Goal: Transaction & Acquisition: Purchase product/service

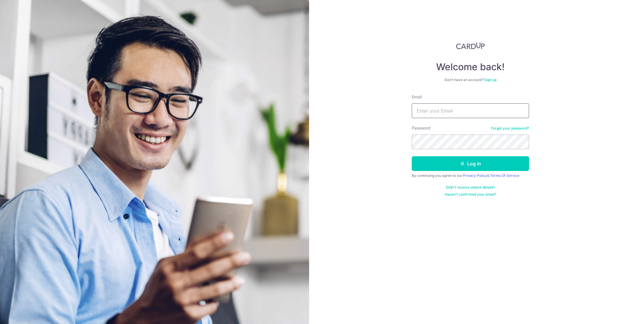
click at [448, 111] on input "Email" at bounding box center [470, 110] width 117 height 15
type input "[EMAIL_ADDRESS][DOMAIN_NAME]"
click at [412, 156] on button "Log in" at bounding box center [470, 163] width 117 height 15
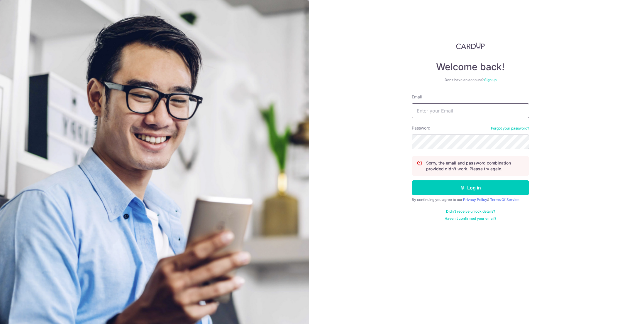
click at [446, 115] on input "Email" at bounding box center [470, 110] width 117 height 15
type input "[EMAIL_ADDRESS][DOMAIN_NAME]"
click at [412, 180] on button "Log in" at bounding box center [470, 187] width 117 height 15
click at [511, 131] on div "Password Forgot your password?" at bounding box center [470, 137] width 117 height 24
click at [511, 128] on link "Forgot your password?" at bounding box center [510, 128] width 38 height 5
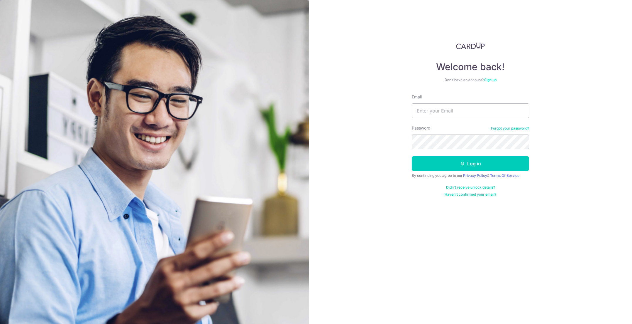
click at [444, 102] on div "Email" at bounding box center [470, 106] width 117 height 24
click at [445, 108] on input "Email" at bounding box center [470, 110] width 117 height 15
click at [494, 80] on link "Sign up" at bounding box center [491, 79] width 12 height 4
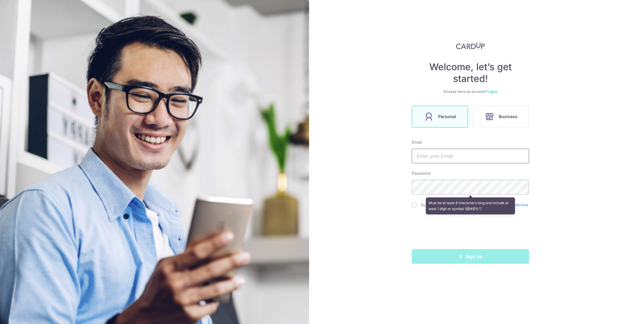
click at [453, 149] on input "text" at bounding box center [470, 155] width 117 height 15
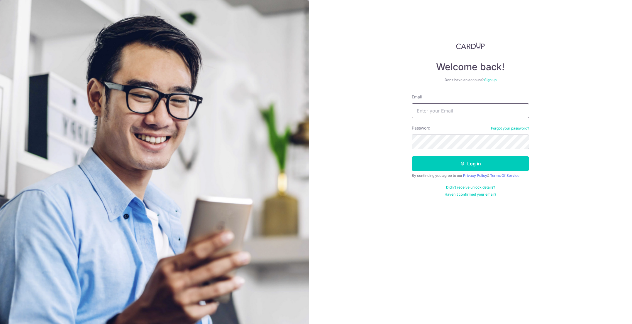
click at [438, 107] on input "Email" at bounding box center [470, 110] width 117 height 15
type input "[EMAIL_ADDRESS][DOMAIN_NAME]"
click at [412, 156] on button "Log in" at bounding box center [470, 163] width 117 height 15
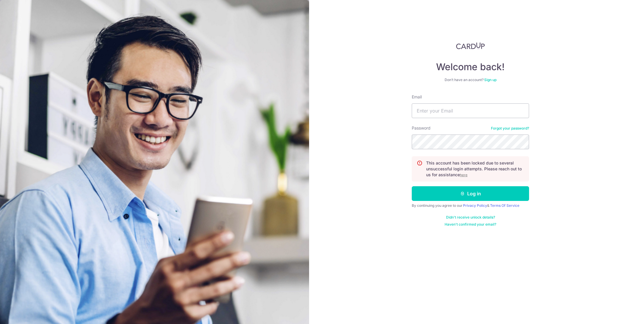
click at [504, 131] on div "Password Forgot your password?" at bounding box center [470, 137] width 117 height 24
click at [463, 173] on u "here" at bounding box center [464, 175] width 8 height 4
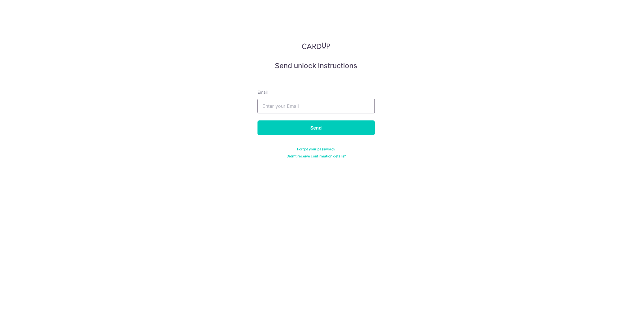
click at [289, 102] on input "text" at bounding box center [316, 106] width 117 height 15
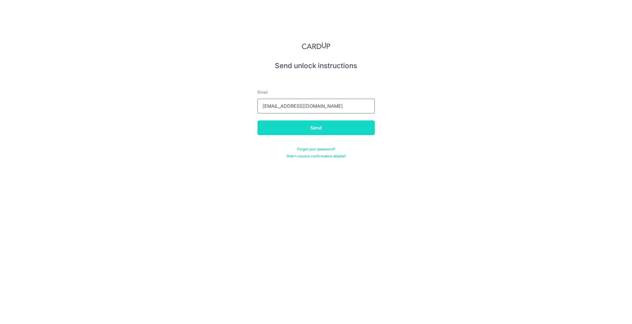
type input "[EMAIL_ADDRESS][DOMAIN_NAME]"
click at [291, 125] on input "Send" at bounding box center [316, 127] width 117 height 15
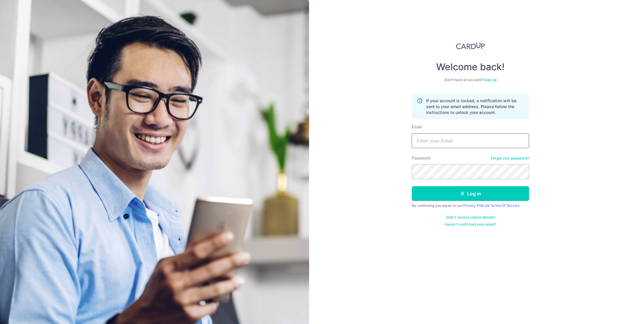
click at [446, 134] on input "Email" at bounding box center [470, 140] width 117 height 15
type input "[EMAIL_ADDRESS][DOMAIN_NAME]"
click at [448, 192] on button "Log in" at bounding box center [470, 193] width 117 height 15
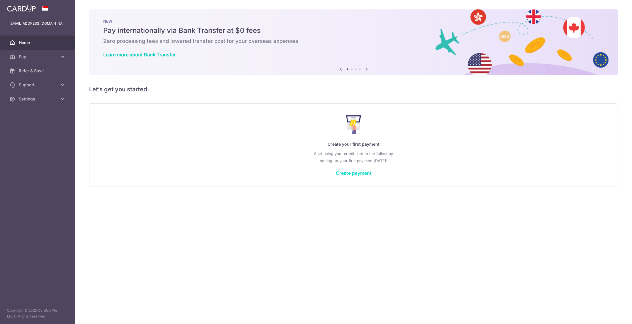
click at [366, 174] on link "Create payment" at bounding box center [354, 173] width 36 height 6
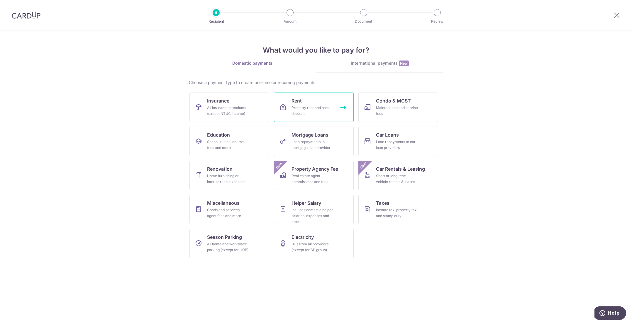
click at [318, 103] on link "Rent Property rent and rental deposits" at bounding box center [314, 106] width 80 height 29
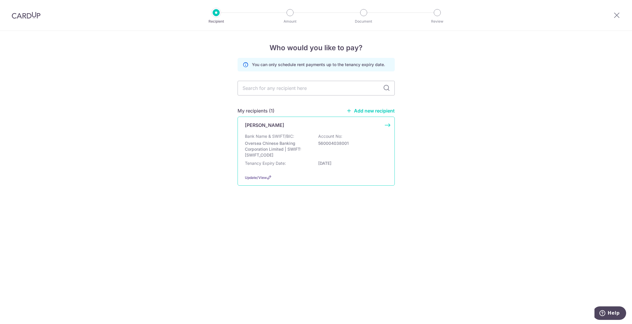
click at [295, 132] on div "[PERSON_NAME] Bank Name & SWIFT/BIC: Oversea Chinese Banking Corporation Limite…" at bounding box center [316, 151] width 157 height 69
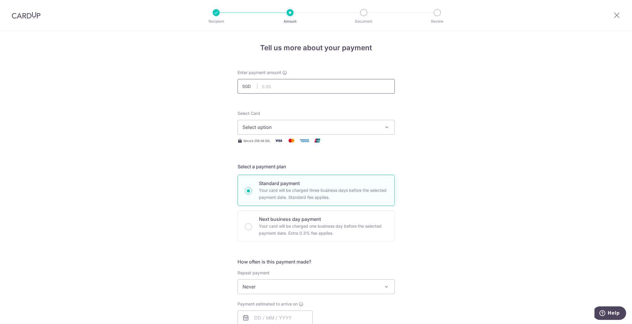
click at [274, 88] on input "text" at bounding box center [316, 86] width 157 height 15
type input "4,200.00"
click at [264, 123] on button "Select option" at bounding box center [316, 127] width 157 height 15
click at [257, 144] on span "Add credit card" at bounding box center [321, 144] width 137 height 6
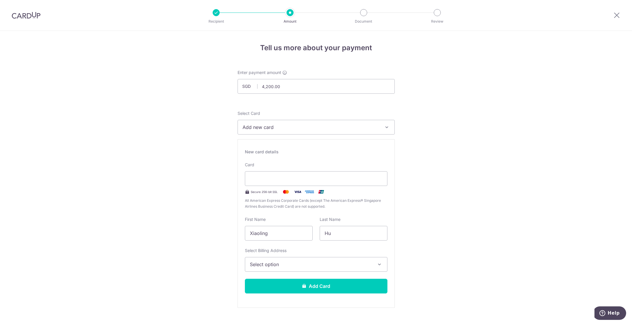
click at [291, 265] on span "Select option" at bounding box center [311, 264] width 122 height 7
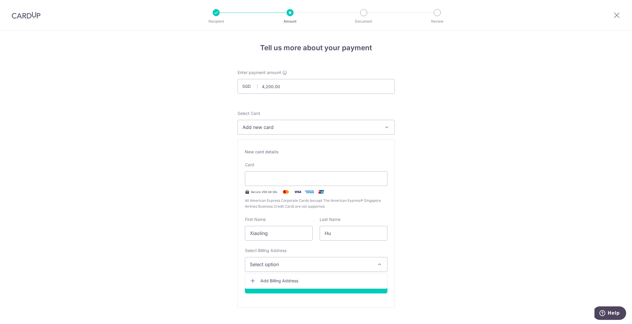
click at [288, 276] on link "Add Billing Address" at bounding box center [316, 280] width 142 height 11
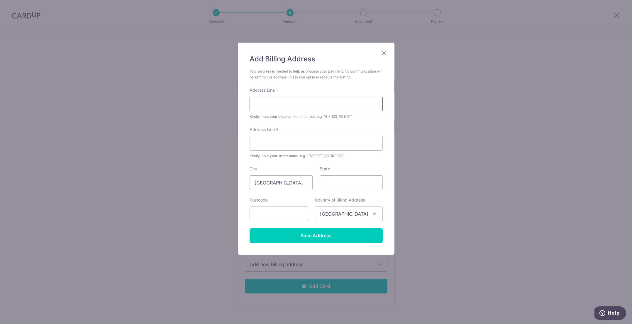
click at [287, 101] on input "Address Line 1" at bounding box center [316, 104] width 133 height 15
drag, startPoint x: 335, startPoint y: 108, endPoint x: 153, endPoint y: 103, distance: 182.6
click at [153, 103] on div "Add Billing Address Your address is needed to help us process your payment. No …" at bounding box center [316, 162] width 632 height 324
type input "#03-05"
click at [340, 182] on input "State" at bounding box center [351, 182] width 63 height 15
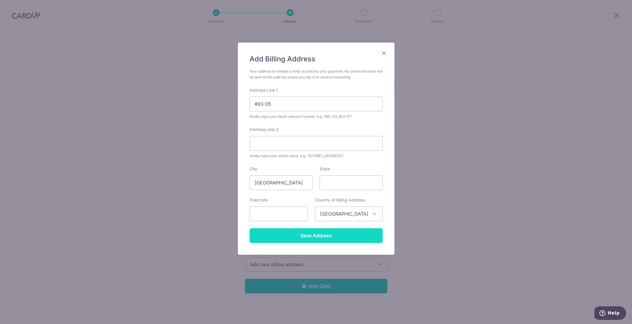
click at [328, 230] on input "Save Address" at bounding box center [316, 235] width 133 height 15
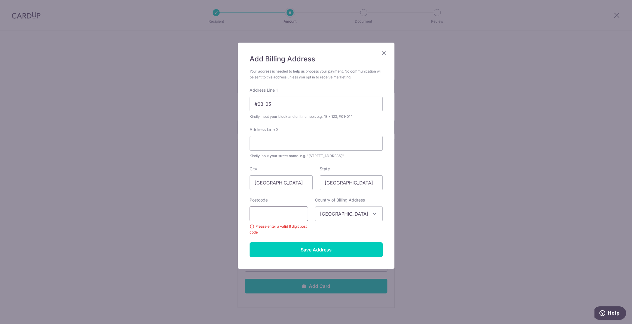
click at [283, 217] on input "text" at bounding box center [279, 213] width 58 height 15
type input "238385"
click at [298, 249] on input "Save Address" at bounding box center [316, 249] width 133 height 15
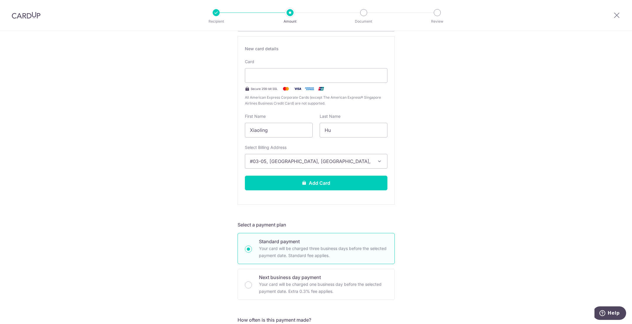
scroll to position [117, 0]
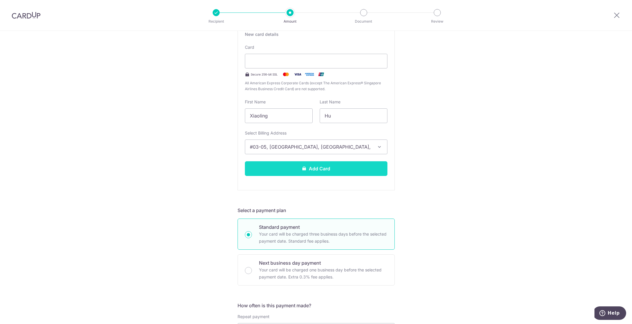
click at [269, 175] on button "Add Card" at bounding box center [316, 168] width 143 height 15
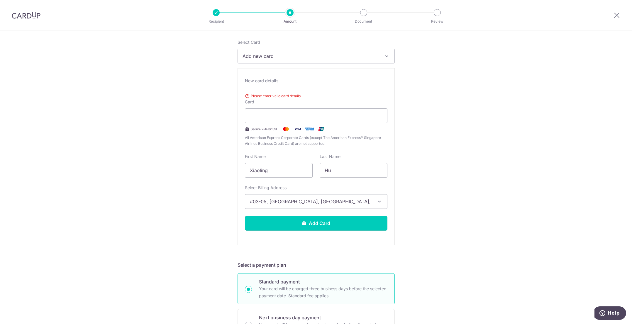
scroll to position [29, 0]
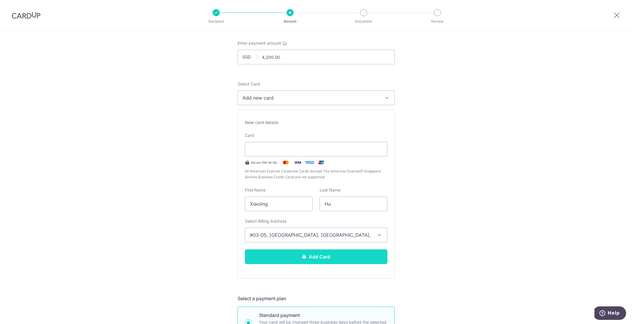
click at [283, 256] on button "Add Card" at bounding box center [316, 256] width 143 height 15
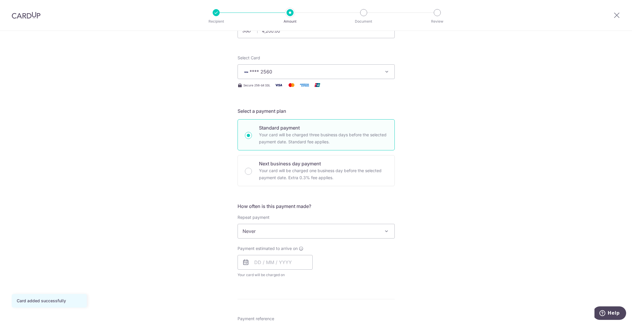
scroll to position [59, 0]
click at [270, 227] on span "Never" at bounding box center [316, 228] width 157 height 14
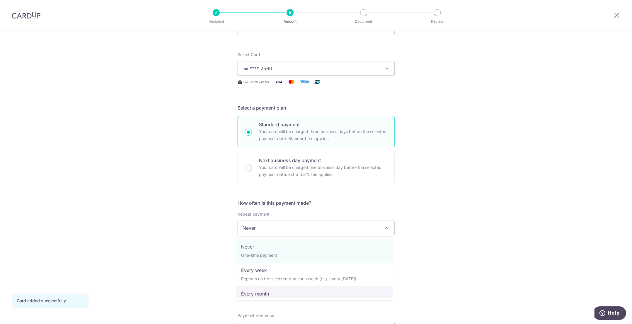
select select "3"
type input "10/12/2026"
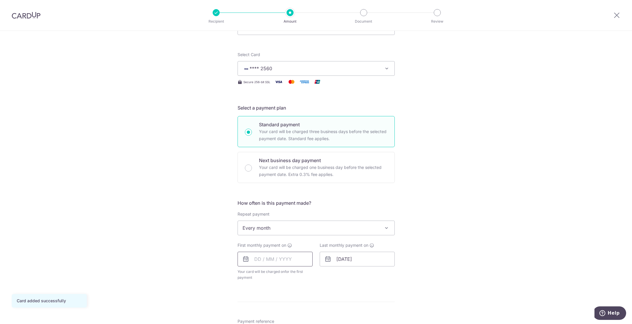
click at [258, 259] on input "text" at bounding box center [275, 259] width 75 height 15
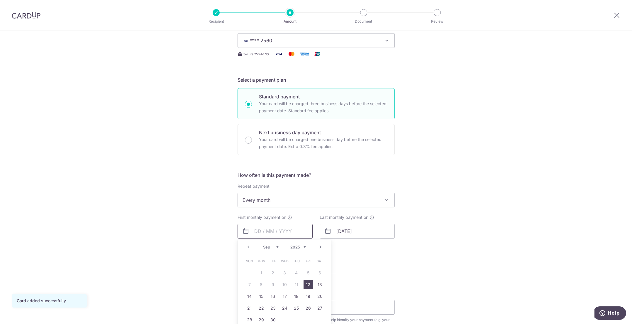
scroll to position [88, 0]
click at [197, 229] on div "Tell us more about your payment Enter payment amount SGD 4,200.00 4200.00 Card …" at bounding box center [316, 211] width 632 height 537
click at [259, 229] on input "text" at bounding box center [275, 229] width 75 height 15
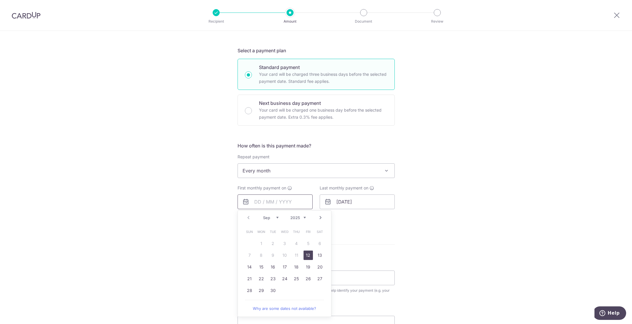
scroll to position [117, 0]
click at [171, 224] on div "Tell us more about your payment Enter payment amount SGD 4,200.00 4200.00 Card …" at bounding box center [316, 181] width 632 height 537
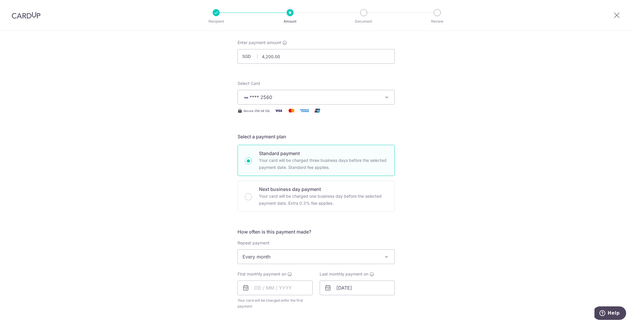
scroll to position [29, 0]
click at [263, 252] on span "Every month" at bounding box center [316, 257] width 157 height 14
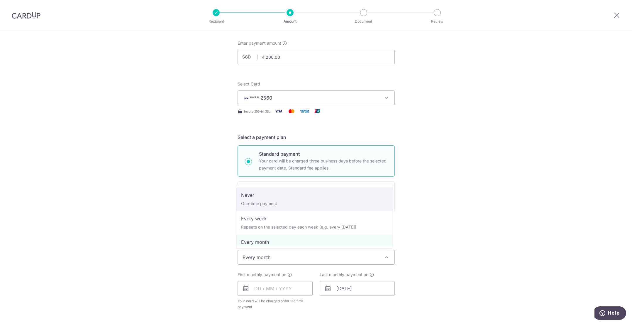
select select "1"
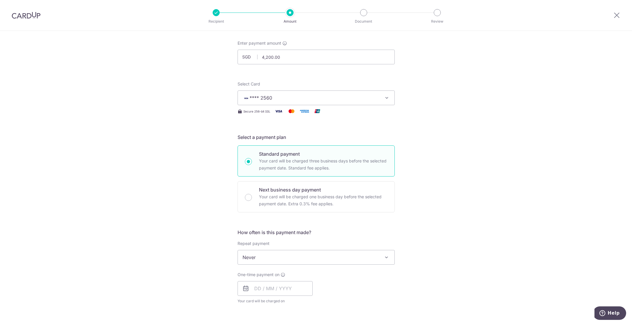
click at [200, 254] on div "Tell us more about your payment Enter payment amount SGD 4,200.00 4200.00 Card …" at bounding box center [316, 266] width 632 height 531
click at [266, 283] on input "text" at bounding box center [275, 288] width 75 height 15
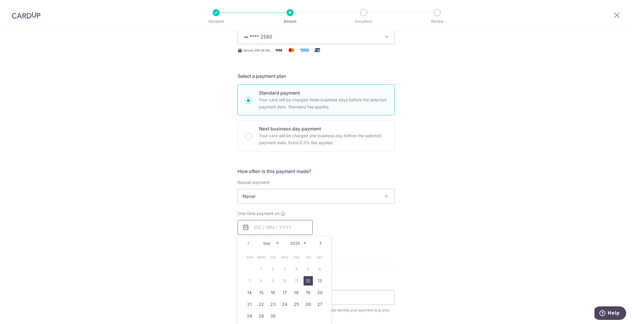
scroll to position [147, 0]
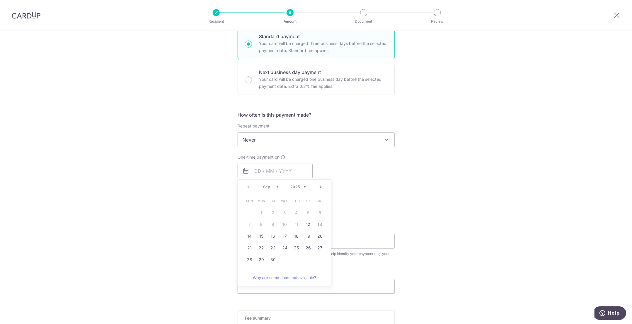
click at [202, 201] on div "Tell us more about your payment Enter payment amount SGD 4,200.00 4200.00 Card …" at bounding box center [316, 149] width 632 height 531
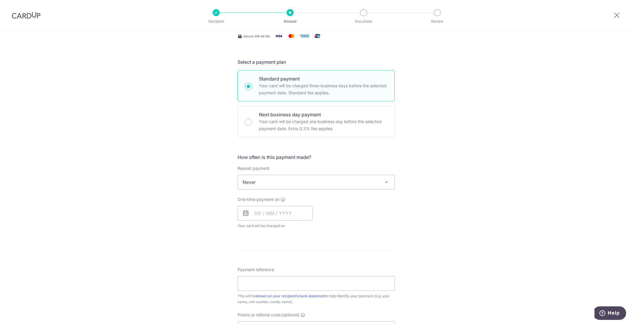
scroll to position [88, 0]
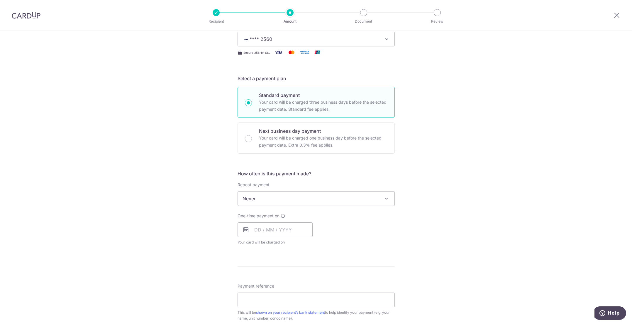
click at [265, 197] on span "Never" at bounding box center [316, 198] width 157 height 14
click at [245, 136] on input "Next business day payment Your card will be charged one business day before the…" at bounding box center [248, 138] width 7 height 7
radio input "true"
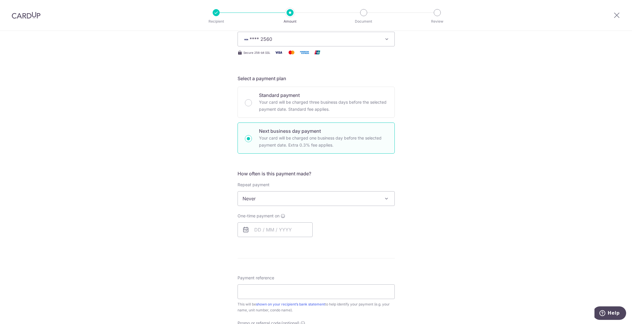
click at [249, 198] on span "Never" at bounding box center [316, 198] width 157 height 14
click at [254, 229] on input "text" at bounding box center [275, 229] width 75 height 15
click at [283, 284] on link "10" at bounding box center [284, 282] width 9 height 9
type input "[DATE]"
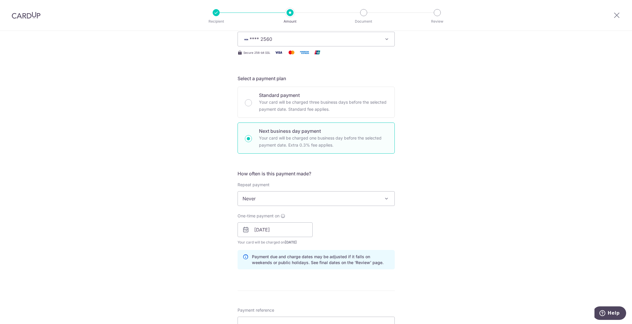
click at [184, 233] on div "Tell us more about your payment Enter payment amount SGD 4,200.00 4200.00 Card …" at bounding box center [316, 234] width 632 height 583
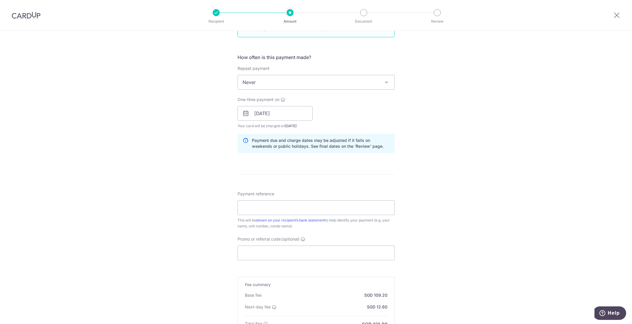
scroll to position [205, 0]
click at [262, 200] on input "Payment reference" at bounding box center [316, 206] width 157 height 15
type input "Rental"
click at [217, 221] on div "Tell us more about your payment Enter payment amount SGD 4,200.00 4200.00 Card …" at bounding box center [316, 116] width 632 height 583
click at [261, 250] on input "Promo or referral code (optional)" at bounding box center [316, 251] width 157 height 15
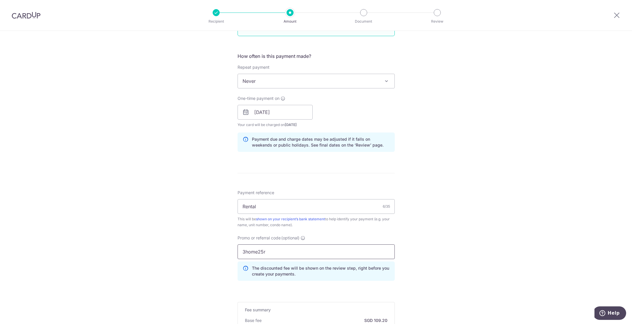
type input "3home25r"
click at [195, 246] on div "Tell us more about your payment Enter payment amount SGD 4,200.00 4200.00 Card …" at bounding box center [316, 130] width 632 height 610
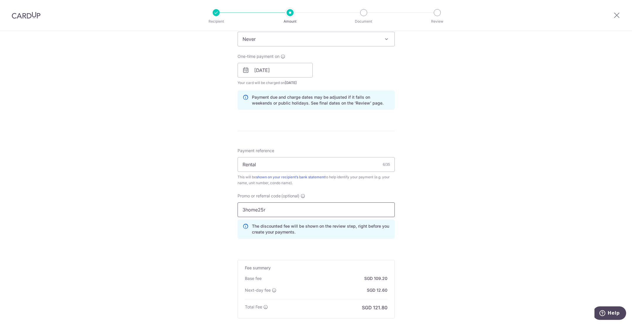
scroll to position [264, 0]
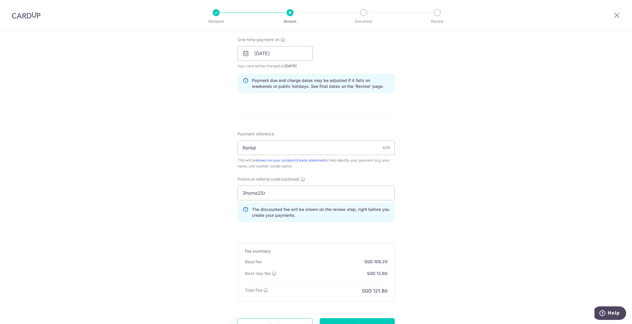
click at [238, 220] on div "The discounted fee will be shown on the review step, right before you create yo…" at bounding box center [316, 211] width 157 height 19
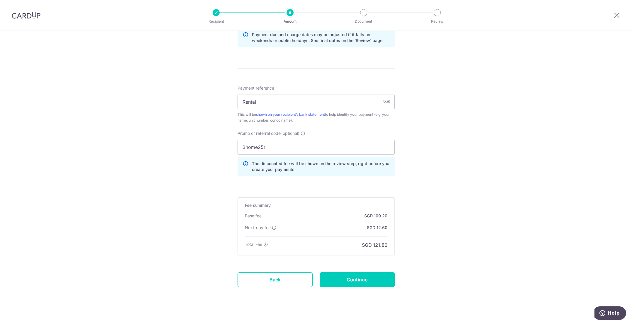
scroll to position [317, 0]
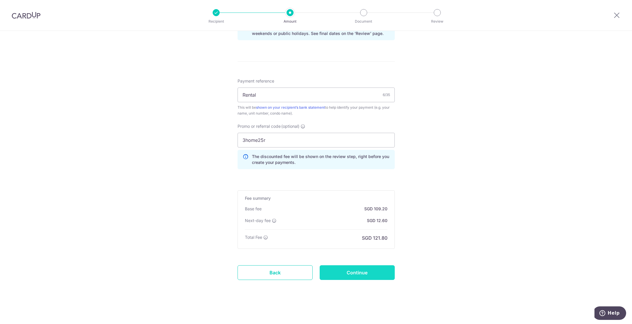
click at [332, 269] on input "Continue" at bounding box center [357, 272] width 75 height 15
type input "Create Schedule"
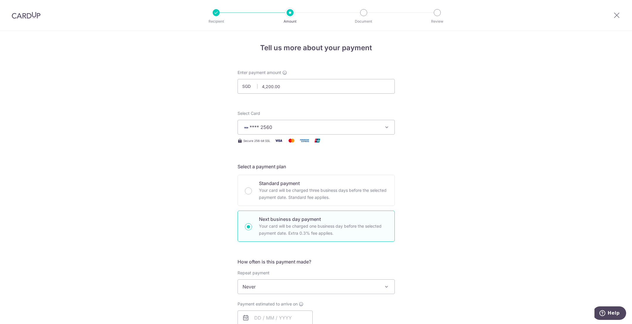
scroll to position [325, 0]
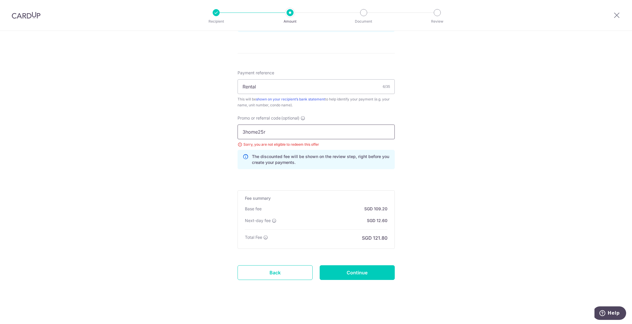
drag, startPoint x: 281, startPoint y: 130, endPoint x: 279, endPoint y: 134, distance: 4.9
click at [279, 131] on input "3home25r" at bounding box center [316, 131] width 157 height 15
drag, startPoint x: 284, startPoint y: 134, endPoint x: 165, endPoint y: 136, distance: 118.6
click at [165, 136] on div "Tell us more about your payment Enter payment amount SGD 4,200.00 4200.00 Selec…" at bounding box center [316, 15] width 632 height 618
type input "reno25one"
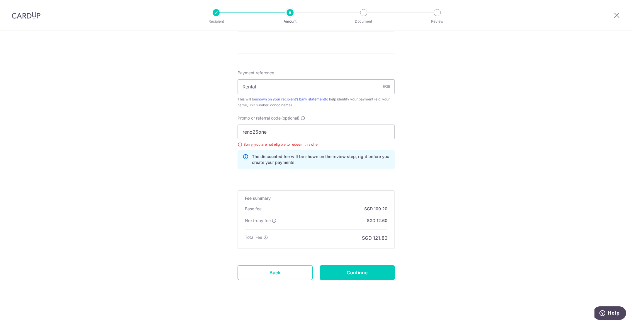
click at [361, 264] on form "Enter payment amount SGD 4,200.00 4200.00 Select Card **** 2560 Add credit card…" at bounding box center [316, 20] width 157 height 552
click at [364, 271] on input "Continue" at bounding box center [357, 272] width 75 height 15
type input "Update Schedule"
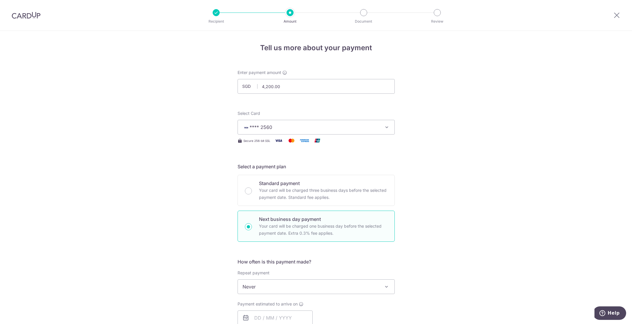
scroll to position [296, 0]
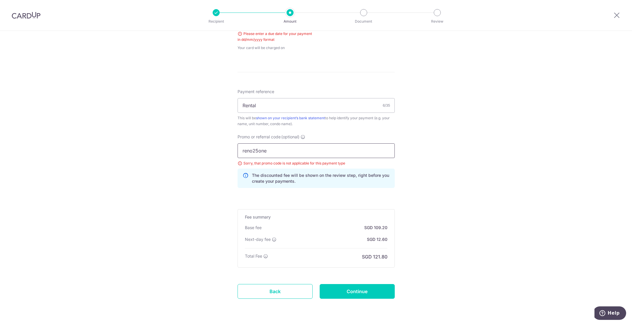
drag, startPoint x: 290, startPoint y: 148, endPoint x: 176, endPoint y: 146, distance: 114.2
click at [158, 141] on div "Tell us more about your payment Enter payment amount SGD 4,200.00 4200.00 Selec…" at bounding box center [316, 38] width 632 height 608
paste input "OFF225"
type input "OFF225"
click at [351, 289] on input "Continue" at bounding box center [357, 291] width 75 height 15
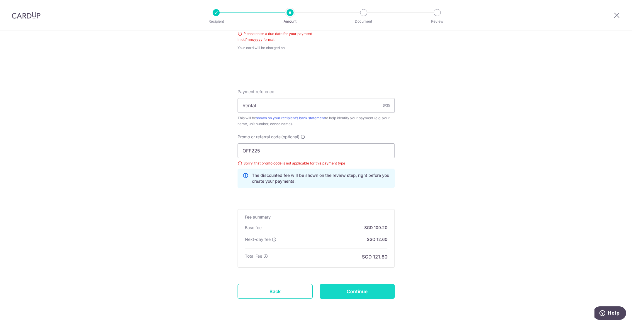
type input "Update Schedule"
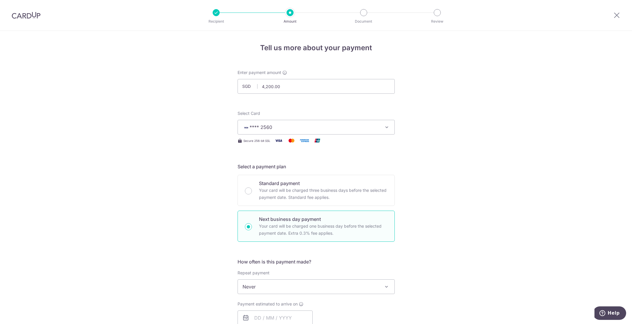
scroll to position [296, 0]
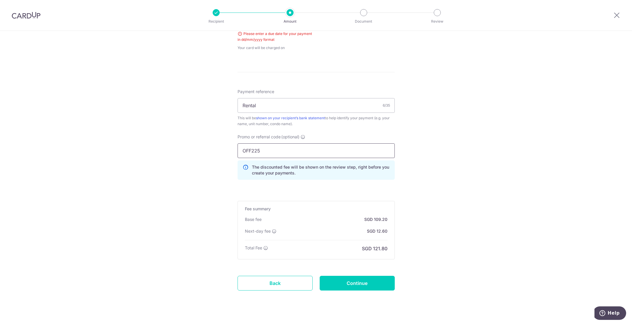
click at [267, 150] on input "OFF225" at bounding box center [316, 150] width 157 height 15
drag, startPoint x: 263, startPoint y: 150, endPoint x: 154, endPoint y: 146, distance: 108.4
click at [154, 146] on div "Tell us more about your payment Enter payment amount SGD 4,200.00 4200.00 Selec…" at bounding box center [316, 34] width 632 height 600
paste input "VTAX25ONE"
type input "VTAX25ONE"
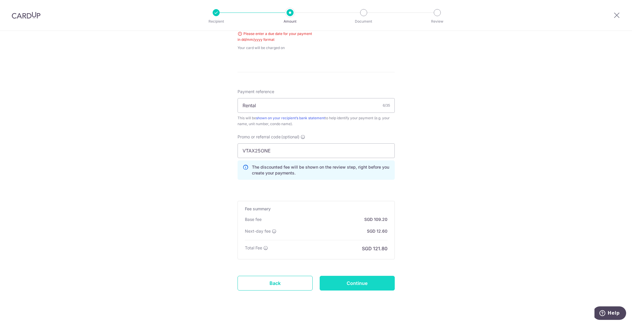
click at [355, 282] on input "Continue" at bounding box center [357, 283] width 75 height 15
type input "Update Schedule"
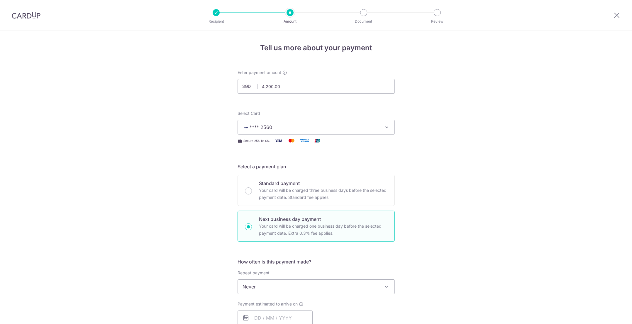
scroll to position [296, 0]
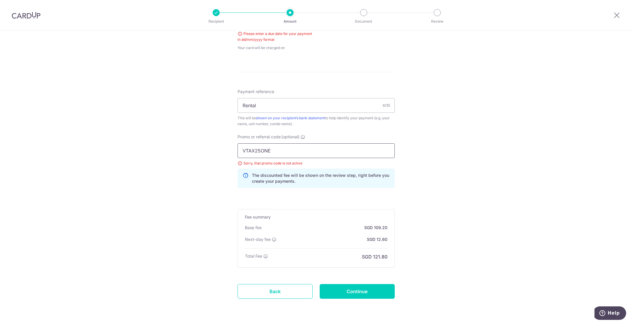
click at [292, 151] on input "VTAX25ONE" at bounding box center [316, 150] width 157 height 15
drag, startPoint x: 287, startPoint y: 153, endPoint x: 92, endPoint y: 141, distance: 194.7
click at [108, 142] on div "Tell us more about your payment Enter payment amount SGD 4,200.00 4200.00 Selec…" at bounding box center [316, 38] width 632 height 608
paste input "CU16"
type input "CU16"
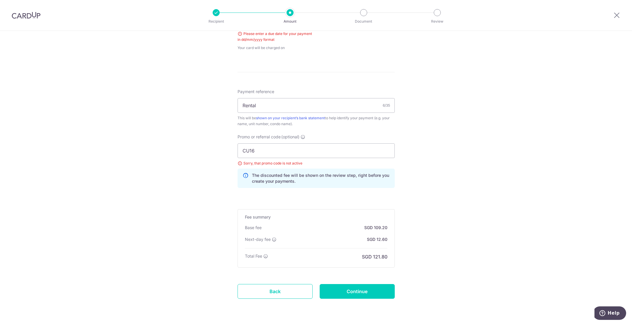
click at [382, 301] on form "Enter payment amount SGD 4,200.00 4200.00 Select Card **** 2560 Add credit card…" at bounding box center [316, 44] width 157 height 542
click at [375, 295] on input "Continue" at bounding box center [357, 291] width 75 height 15
type input "Update Schedule"
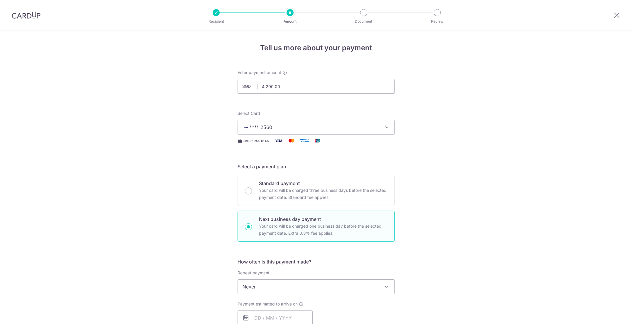
scroll to position [315, 0]
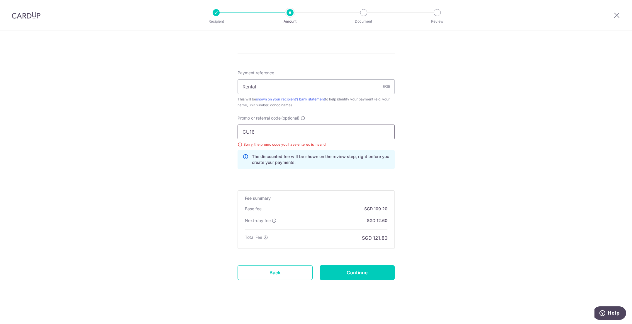
drag, startPoint x: 283, startPoint y: 139, endPoint x: 164, endPoint y: 125, distance: 119.7
click at [164, 125] on div "Tell us more about your payment Enter payment amount SGD 4,200.00 4200.00 Selec…" at bounding box center [316, 20] width 632 height 608
paste input "25AMEX18"
type input "25AMEX18"
click at [357, 276] on input "Continue" at bounding box center [357, 272] width 75 height 15
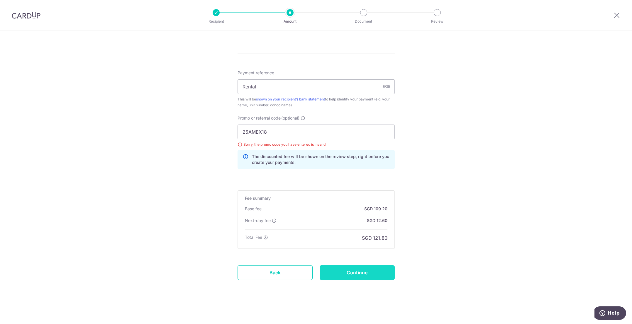
type input "Update Schedule"
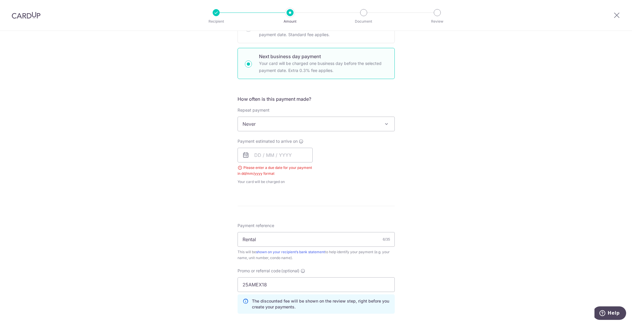
scroll to position [120, 0]
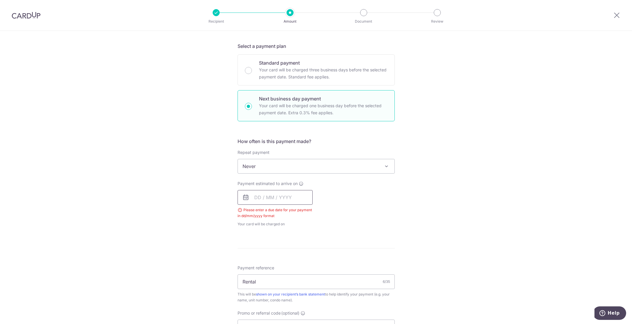
click at [254, 198] on input "text" at bounding box center [275, 197] width 75 height 15
click at [281, 252] on link "10" at bounding box center [284, 250] width 9 height 9
type input "[DATE]"
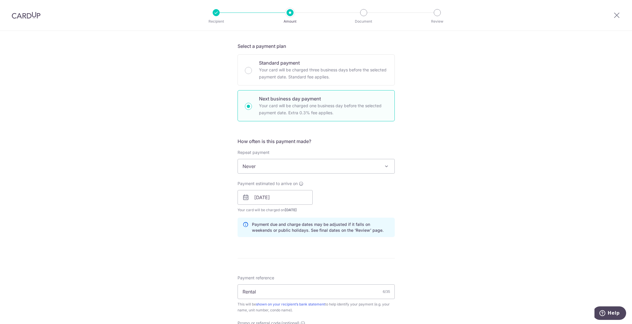
click at [182, 225] on div "Tell us more about your payment Enter payment amount SGD 4,200.00 4200.00 Selec…" at bounding box center [316, 215] width 632 height 610
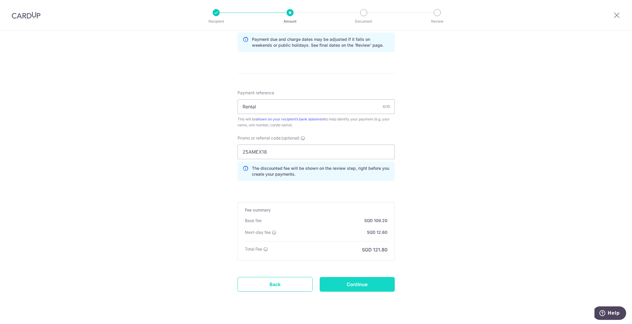
scroll to position [317, 0]
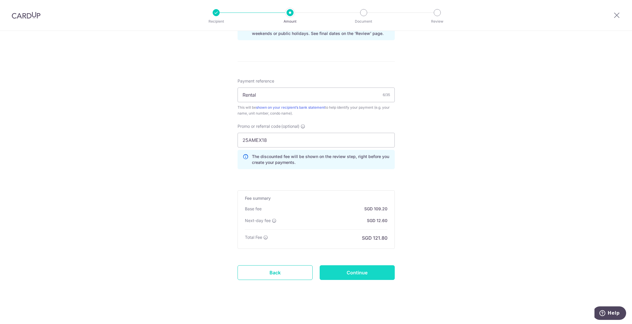
click at [336, 275] on input "Continue" at bounding box center [357, 272] width 75 height 15
type input "Update Schedule"
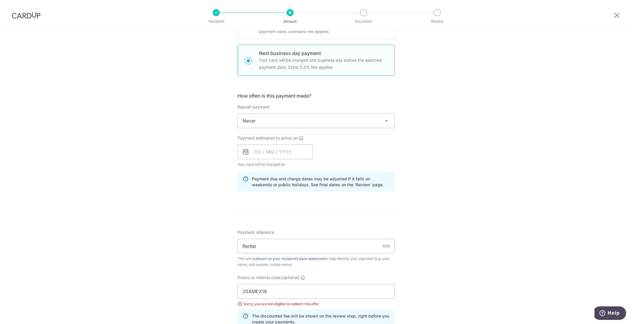
scroll to position [149, 0]
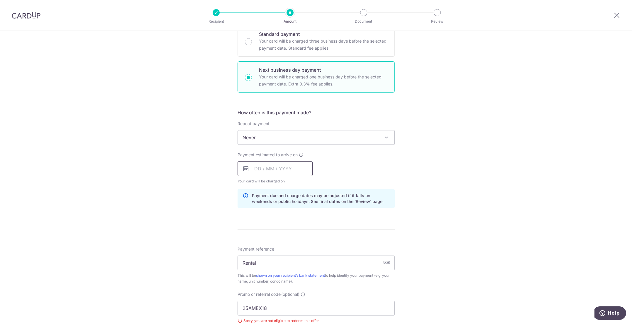
click at [261, 165] on input "text" at bounding box center [275, 168] width 75 height 15
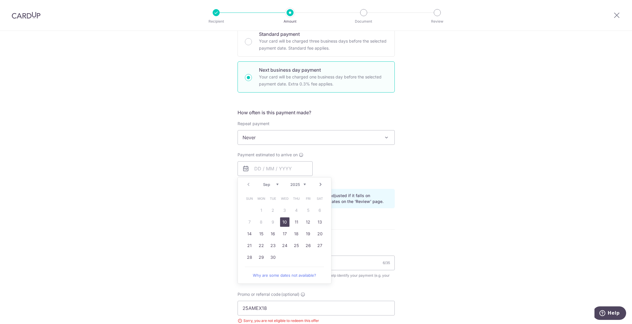
click at [283, 220] on link "10" at bounding box center [284, 221] width 9 height 9
type input "[DATE]"
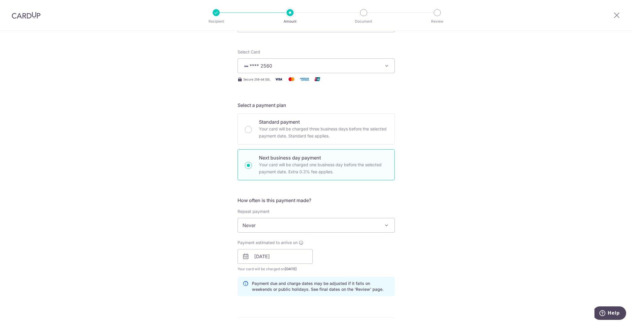
scroll to position [61, 0]
click at [257, 125] on div "Standard payment Your card will be charged three business days before the selec…" at bounding box center [316, 129] width 157 height 31
radio input "true"
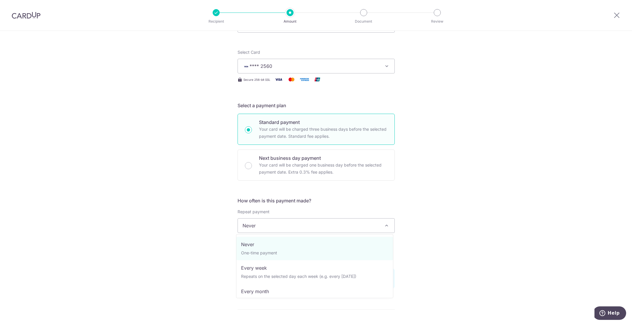
click at [265, 225] on span "Never" at bounding box center [316, 225] width 157 height 14
select select "3"
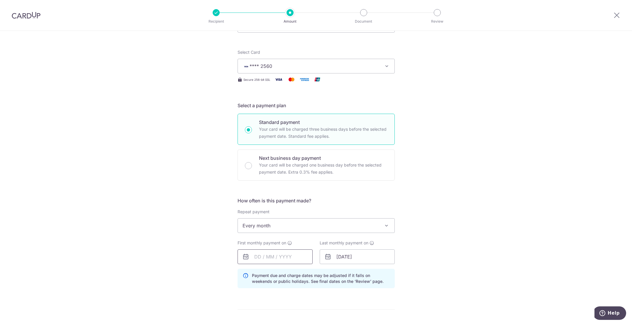
click at [255, 259] on input "text" at bounding box center [275, 256] width 75 height 15
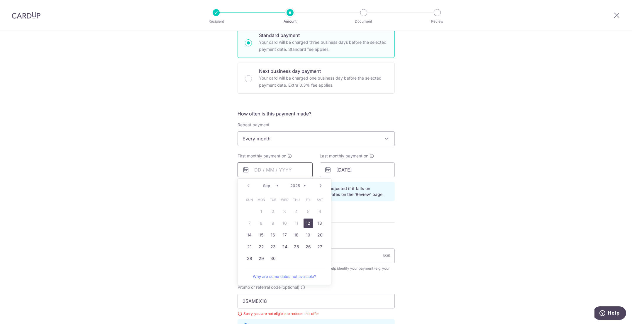
scroll to position [149, 0]
click at [306, 222] on link "12" at bounding box center [308, 221] width 9 height 9
type input "[DATE]"
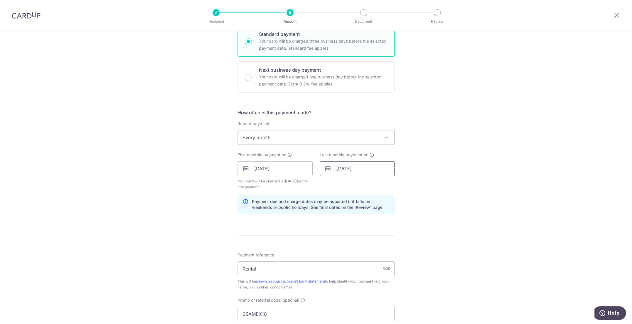
click at [345, 167] on input "[DATE]" at bounding box center [357, 168] width 75 height 15
click at [235, 232] on div "Tell us more about your payment Enter payment amount SGD 4,200.00 4200.00 Selec…" at bounding box center [316, 191] width 632 height 618
click at [360, 171] on input "[DATE]" at bounding box center [357, 168] width 75 height 15
click at [340, 222] on link "7" at bounding box center [343, 221] width 9 height 9
click at [143, 187] on div "Tell us more about your payment Enter payment amount SGD 4,200.00 4200.00 Selec…" at bounding box center [316, 191] width 632 height 618
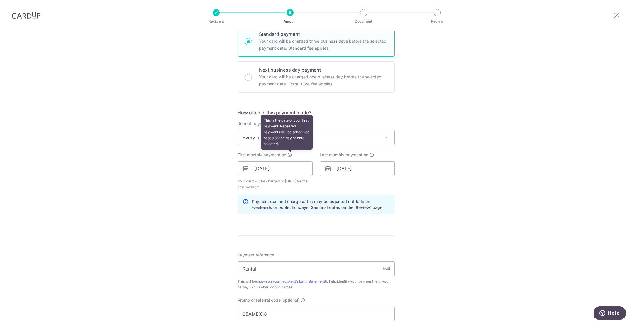
click at [290, 155] on icon at bounding box center [290, 154] width 5 height 5
click at [264, 169] on input "[DATE]" at bounding box center [275, 168] width 75 height 15
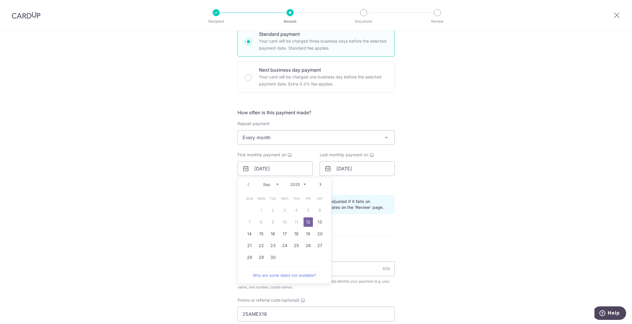
click at [306, 217] on link "12" at bounding box center [308, 221] width 9 height 9
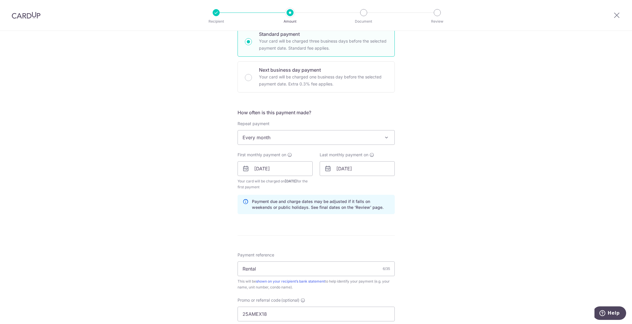
click at [169, 173] on div "Tell us more about your payment Enter payment amount SGD 4,200.00 4200.00 Selec…" at bounding box center [316, 191] width 632 height 618
click at [337, 167] on input "[DATE]" at bounding box center [357, 168] width 75 height 15
click at [378, 221] on link "10" at bounding box center [378, 221] width 9 height 9
type input "[DATE]"
click at [206, 183] on div "Tell us more about your payment Enter payment amount SGD 4,200.00 4200.00 Selec…" at bounding box center [316, 191] width 632 height 618
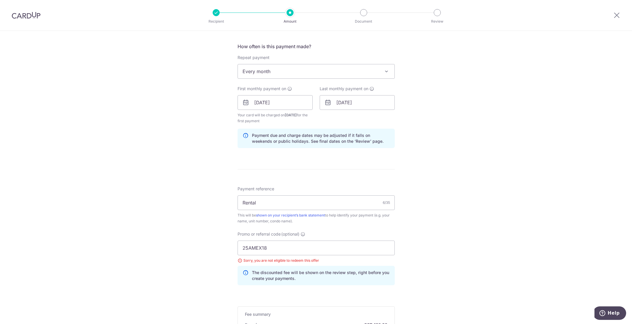
scroll to position [237, 0]
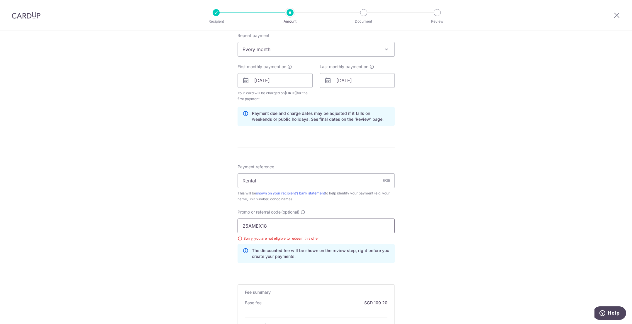
drag, startPoint x: 276, startPoint y: 228, endPoint x: 150, endPoint y: 224, distance: 126.0
click at [169, 227] on div "Tell us more about your payment Enter payment amount SGD 4,200.00 4200.00 Selec…" at bounding box center [316, 103] width 632 height 618
paste input "VISAFREE"
type input "VISAFREE"
click at [150, 224] on div "Tell us more about your payment Enter payment amount SGD 4,200.00 4200.00 Selec…" at bounding box center [316, 103] width 632 height 618
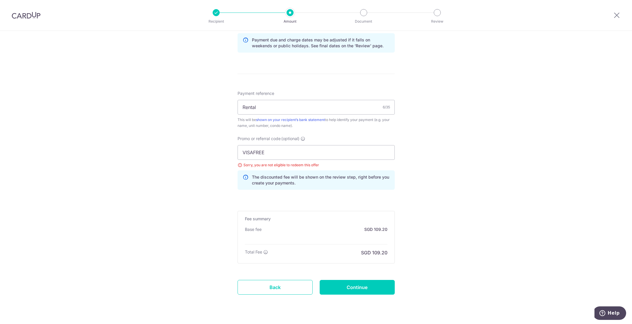
scroll to position [325, 0]
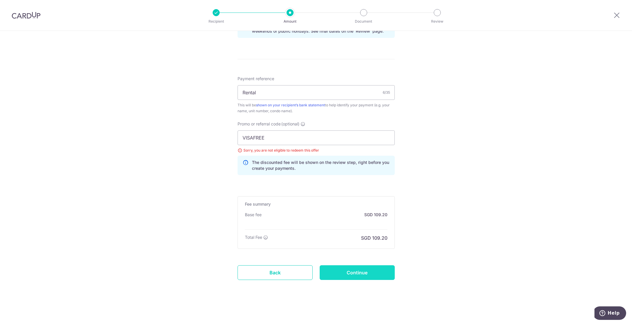
click at [353, 265] on input "Continue" at bounding box center [357, 272] width 75 height 15
type input "Update Schedule"
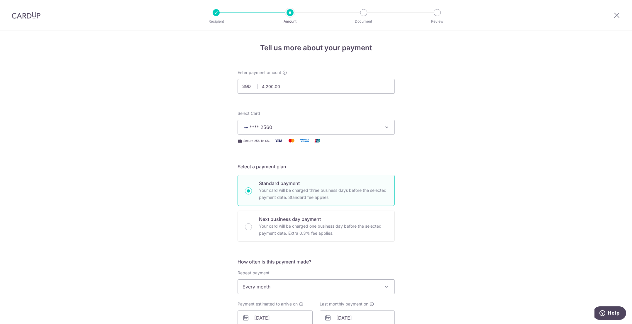
scroll to position [273, 0]
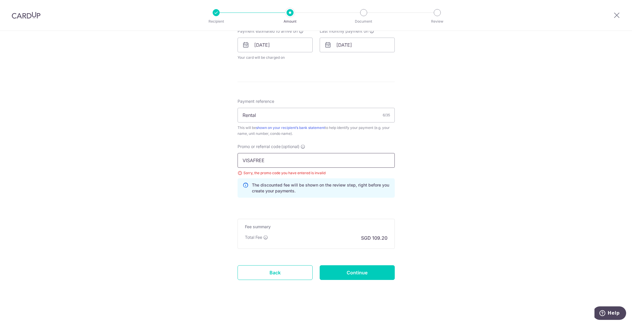
drag, startPoint x: 251, startPoint y: 161, endPoint x: 174, endPoint y: 162, distance: 76.9
click at [177, 161] on div "Tell us more about your payment Enter payment amount SGD 4,200.00 4200.00 Selec…" at bounding box center [316, 41] width 632 height 566
paste input "TAX25ON"
type input "VTAX25ONE"
click at [343, 273] on input "Continue" at bounding box center [357, 272] width 75 height 15
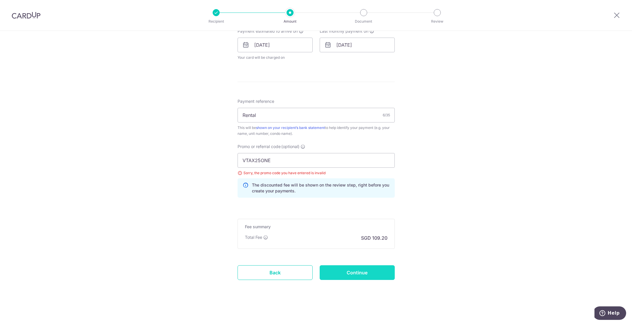
type input "Update Schedule"
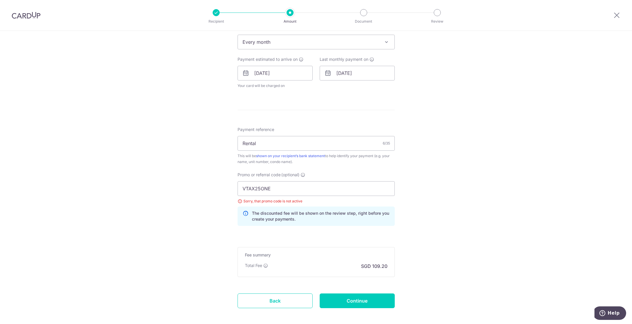
scroll to position [214, 0]
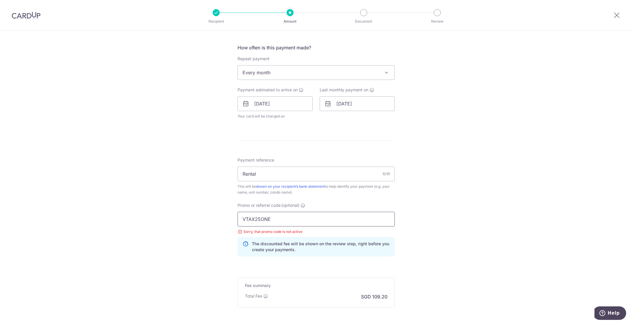
drag, startPoint x: 281, startPoint y: 218, endPoint x: 185, endPoint y: 217, distance: 95.7
click at [197, 217] on div "Tell us more about your payment Enter payment amount SGD 4,200.00 4200.00 Selec…" at bounding box center [316, 100] width 632 height 566
paste input "REC185"
type input "REC185"
click at [180, 229] on div "Tell us more about your payment Enter payment amount SGD 4,200.00 4200.00 Selec…" at bounding box center [316, 100] width 632 height 566
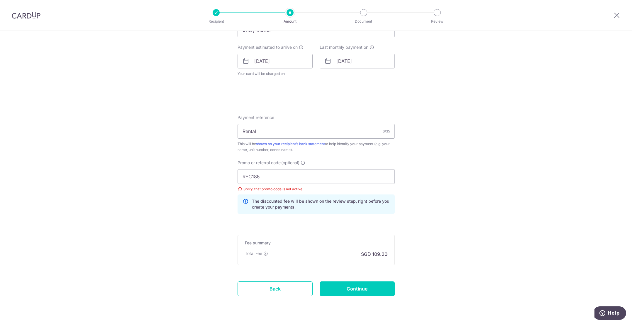
scroll to position [273, 0]
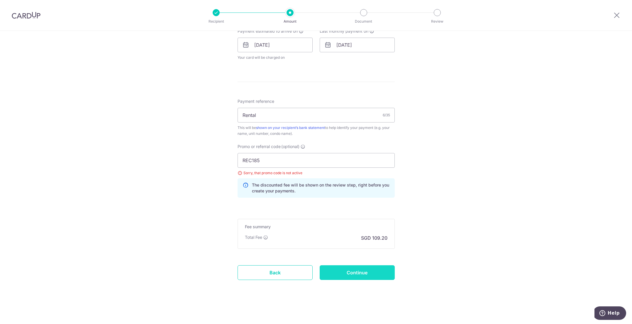
click at [356, 279] on input "Continue" at bounding box center [357, 272] width 75 height 15
type input "Update Schedule"
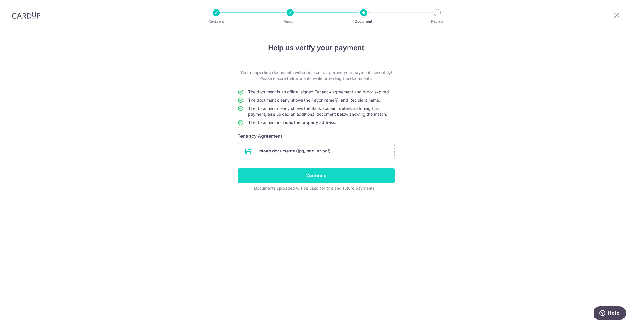
click at [286, 178] on input "Continue" at bounding box center [316, 175] width 157 height 15
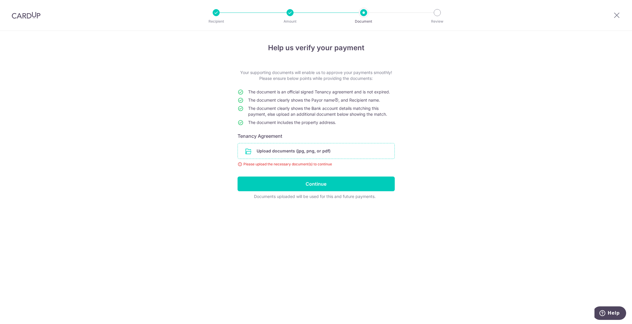
click at [270, 152] on input "file" at bounding box center [316, 150] width 157 height 15
click at [174, 158] on div "Help us verify your payment Your supporting documents will enable us to approve…" at bounding box center [316, 177] width 632 height 293
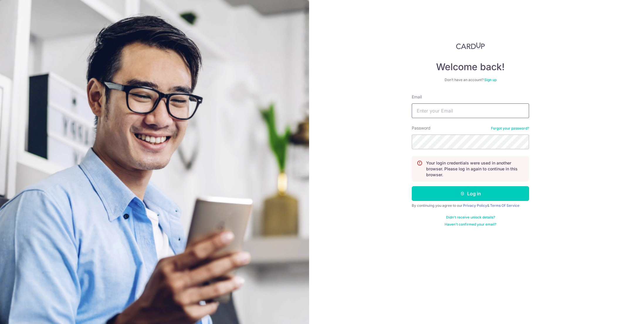
click at [431, 110] on input "Email" at bounding box center [470, 110] width 117 height 15
type input "H"
type input "[EMAIL_ADDRESS][DOMAIN_NAME]"
click at [412, 186] on button "Log in" at bounding box center [470, 193] width 117 height 15
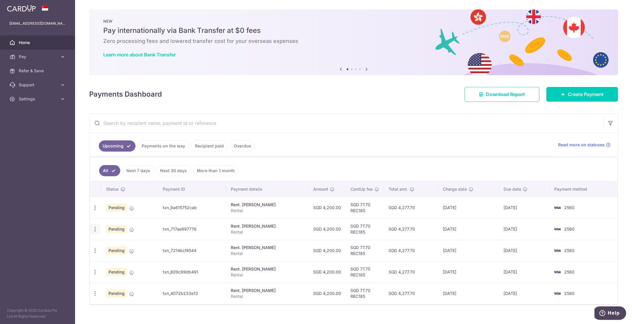
click at [92, 229] on div "Update payment Cancel payment" at bounding box center [95, 229] width 11 height 11
click at [95, 229] on icon "button" at bounding box center [95, 229] width 6 height 6
click at [102, 243] on link "Update payment" at bounding box center [120, 245] width 61 height 14
radio input "true"
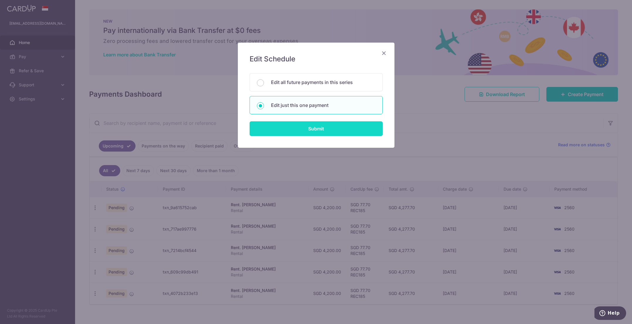
click at [286, 133] on input "Submit" at bounding box center [316, 128] width 133 height 15
radio input "true"
type input "4,200.00"
type input "[DATE]"
type input "Rental"
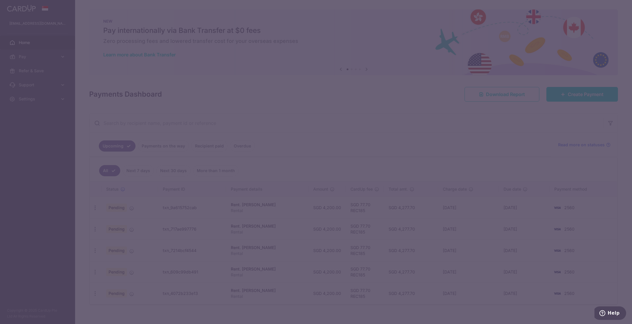
type input "REC185"
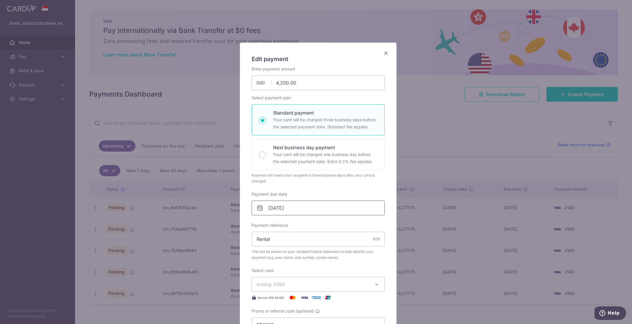
click at [280, 212] on input "[DATE]" at bounding box center [318, 207] width 133 height 15
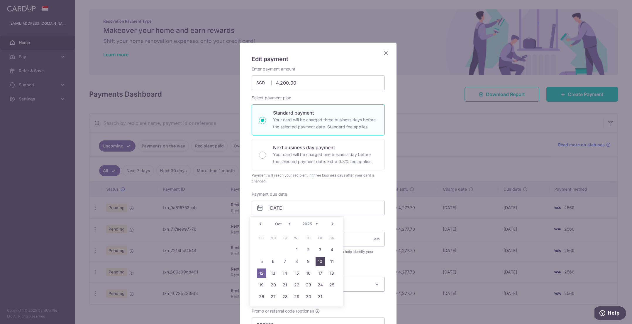
click at [318, 259] on link "10" at bounding box center [320, 260] width 9 height 9
type input "[DATE]"
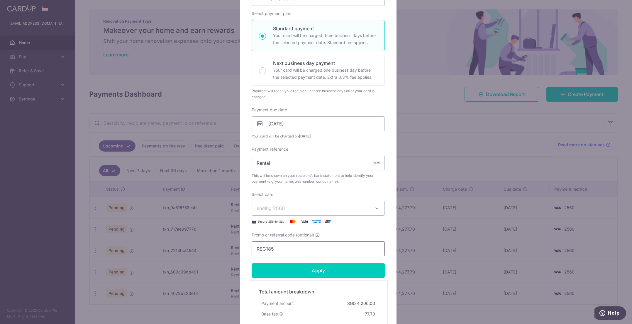
scroll to position [88, 0]
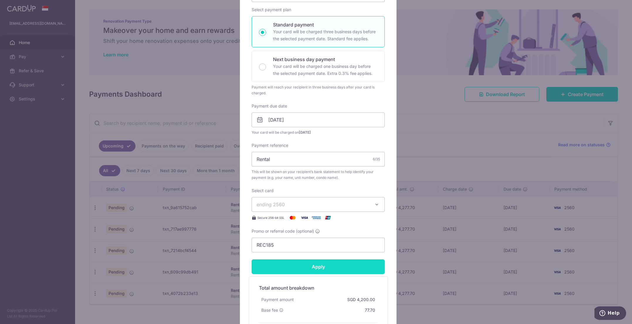
click at [293, 268] on input "Apply" at bounding box center [318, 266] width 133 height 15
type input "Successfully Applied"
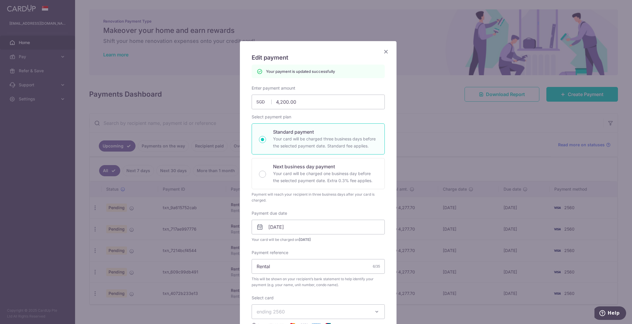
scroll to position [0, 0]
click at [383, 52] on icon "Close" at bounding box center [386, 52] width 7 height 7
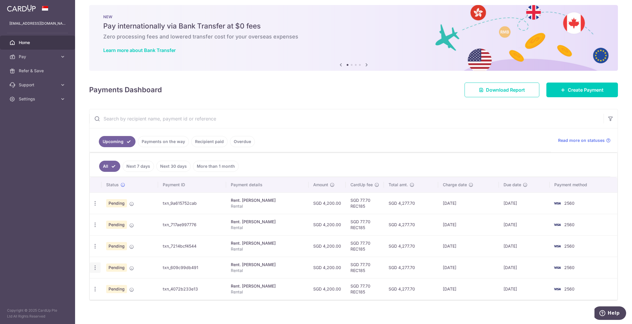
scroll to position [9, 0]
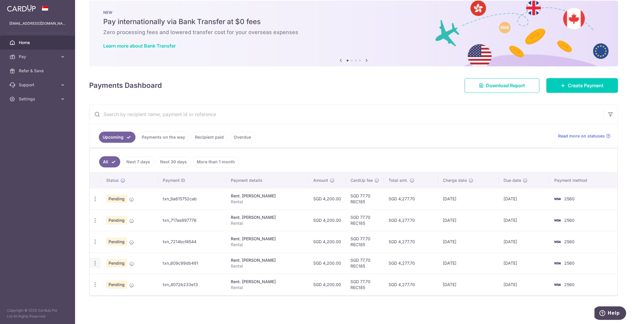
click at [95, 263] on icon "button" at bounding box center [95, 263] width 6 height 6
click at [115, 277] on span "Update payment" at bounding box center [127, 279] width 40 height 7
radio input "true"
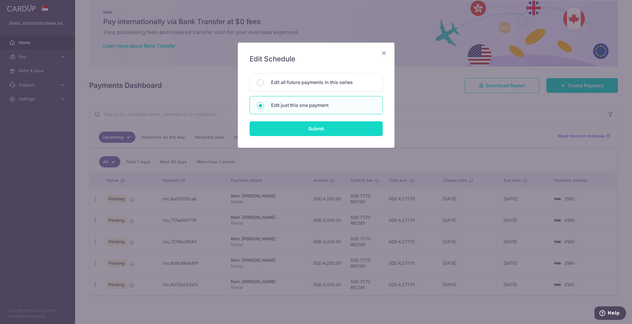
click at [297, 129] on input "Submit" at bounding box center [316, 128] width 133 height 15
radio input "true"
type input "4,200.00"
type input "12/12/2025"
type input "Rental"
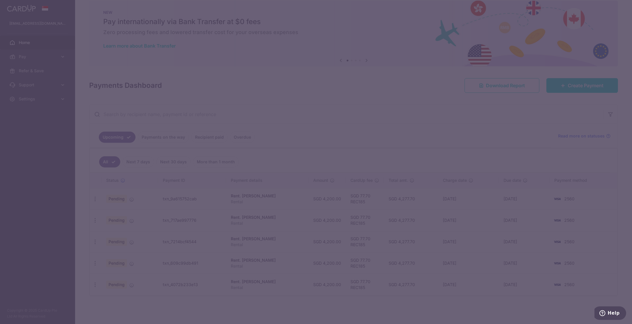
type input "REC185"
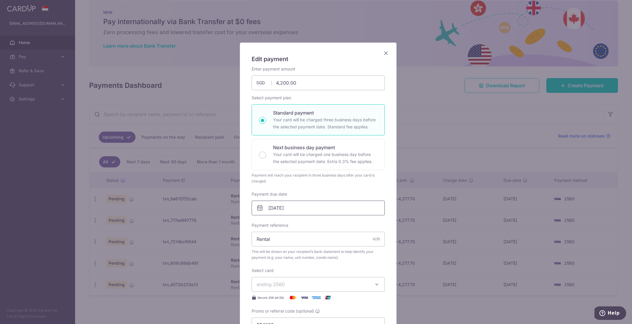
click at [277, 208] on input "12/12/2025" at bounding box center [318, 207] width 133 height 15
click at [298, 261] on link "10" at bounding box center [296, 260] width 9 height 9
type input "[DATE]"
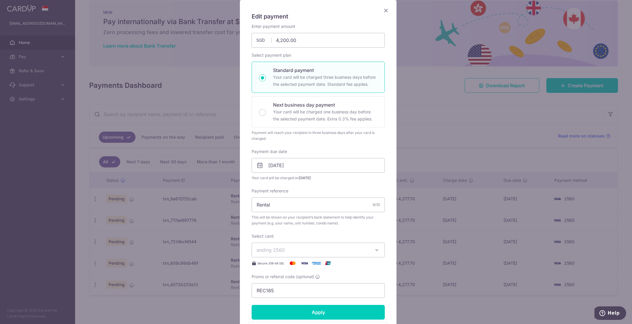
scroll to position [88, 0]
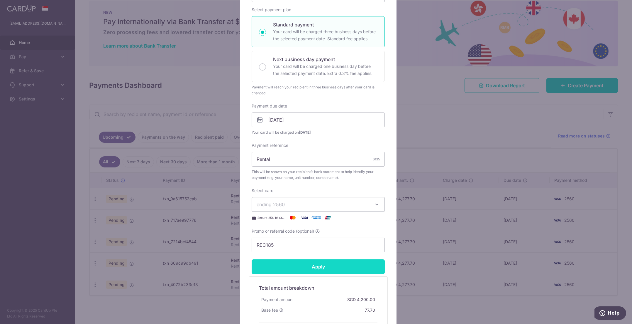
click at [300, 272] on input "Apply" at bounding box center [318, 266] width 133 height 15
type input "Successfully Applied"
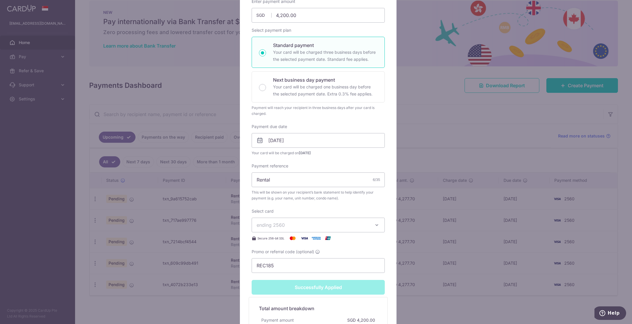
scroll to position [109, 0]
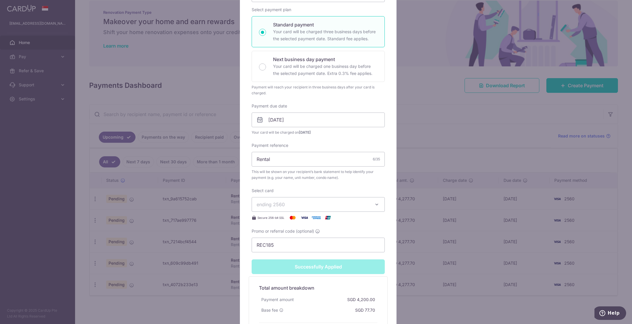
click at [100, 257] on div "Edit payment By clicking apply, you will make changes to all payments to Kosin …" at bounding box center [316, 162] width 632 height 324
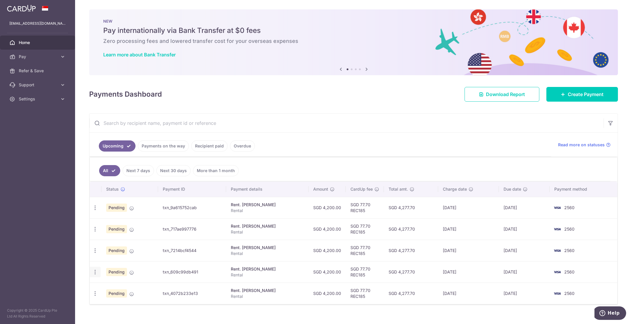
scroll to position [9, 0]
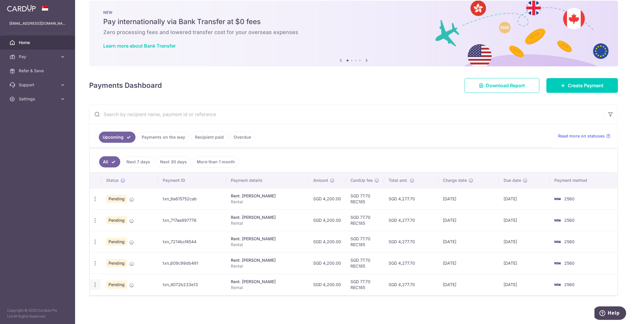
click at [96, 285] on icon "button" at bounding box center [95, 284] width 6 height 6
click at [111, 299] on span "Update payment" at bounding box center [127, 300] width 40 height 7
radio input "true"
type input "4,200.00"
type input "[DATE]"
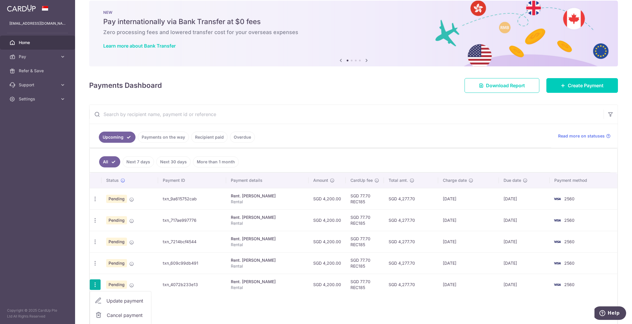
type input "Rental"
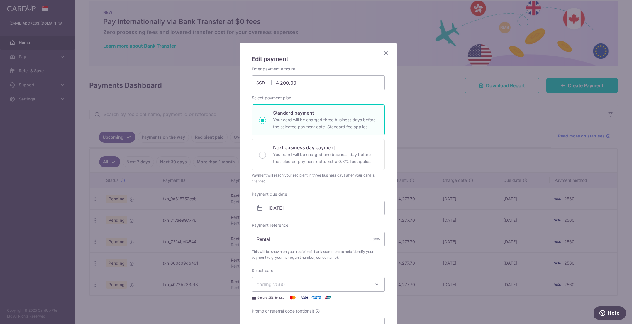
type input "REC185"
click at [291, 209] on input "12/01/2026" at bounding box center [318, 207] width 133 height 15
click at [331, 261] on link "10" at bounding box center [332, 260] width 9 height 9
type input "10/01/2026"
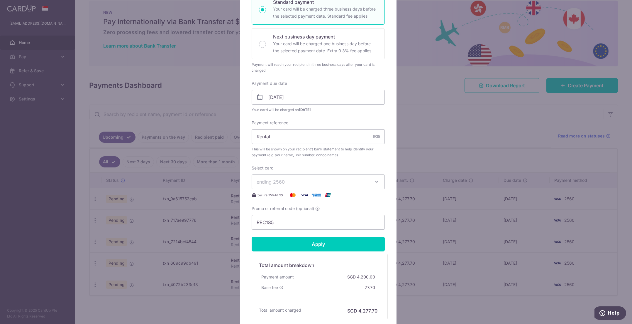
scroll to position [117, 0]
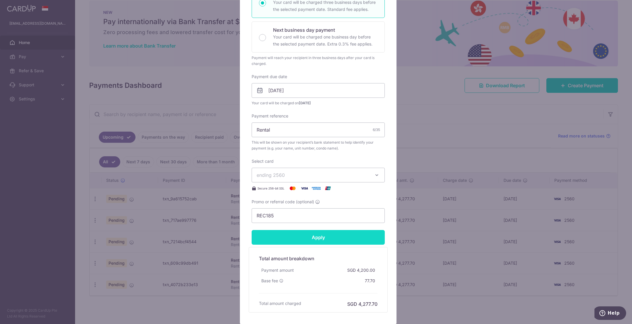
click at [310, 242] on input "Apply" at bounding box center [318, 237] width 133 height 15
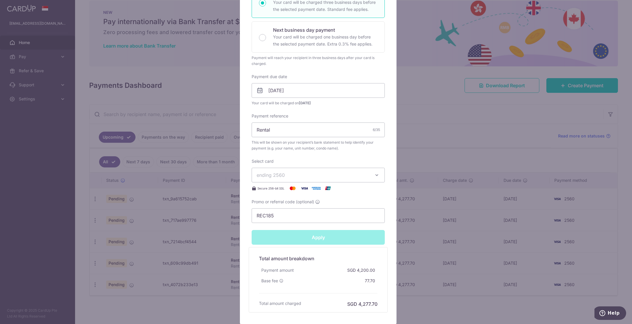
type input "Successfully Applied"
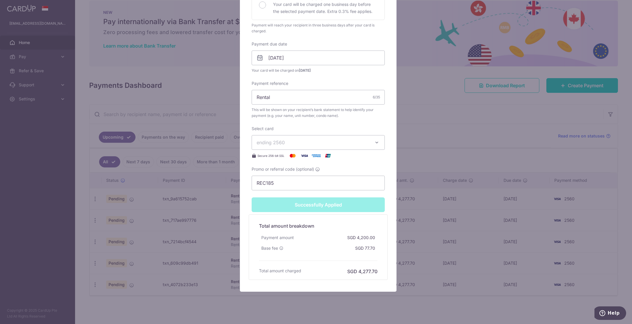
scroll to position [181, 0]
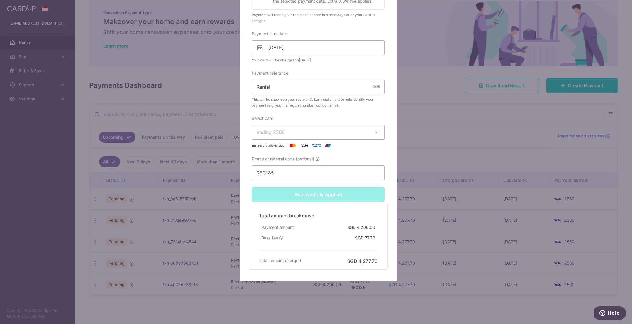
click at [180, 240] on div "Edit payment By clicking apply, you will make changes to all payments to Kosin …" at bounding box center [316, 162] width 632 height 324
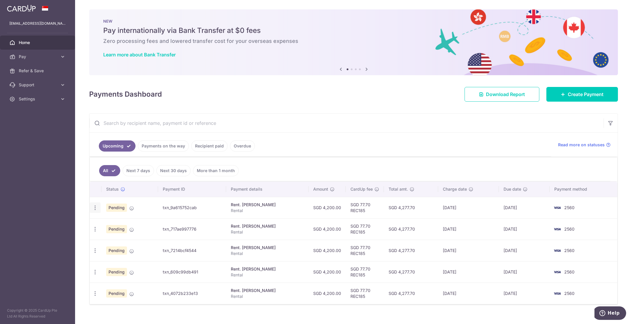
click at [97, 207] on icon "button" at bounding box center [95, 208] width 6 height 6
click at [120, 221] on span "Update payment" at bounding box center [127, 223] width 40 height 7
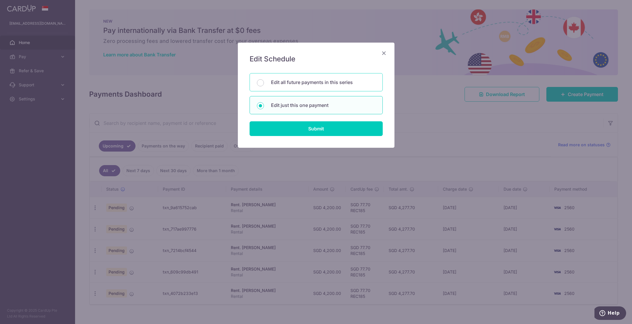
click at [305, 82] on p "Edit all future payments in this series" at bounding box center [323, 82] width 104 height 7
click at [264, 82] on input "Edit all future payments in this series" at bounding box center [260, 82] width 7 height 7
click at [307, 109] on div "Edit just this one payment" at bounding box center [316, 105] width 133 height 18
radio input "false"
radio input "true"
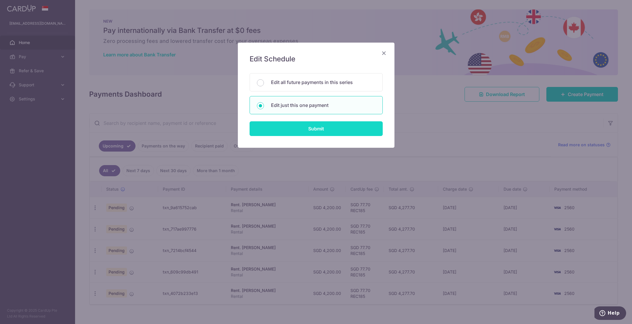
click at [310, 124] on input "Submit" at bounding box center [316, 128] width 133 height 15
radio input "true"
type input "4,200.00"
type input "[DATE]"
type input "Rental"
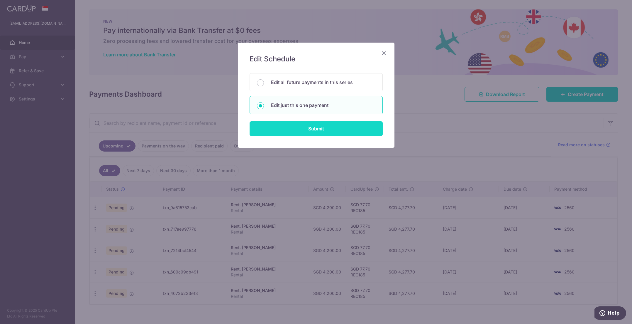
type input "REC185"
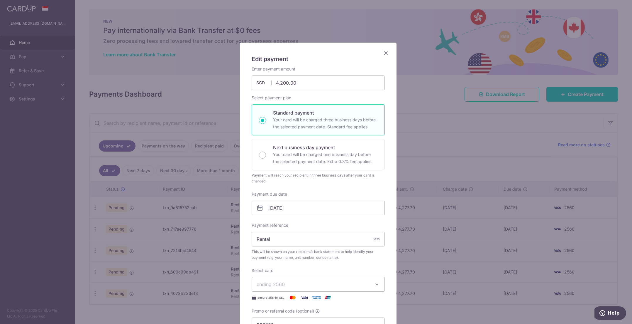
click at [267, 218] on div "Enter payment amount 4,200.00 4200.00 SGD To change the payment amount, please …" at bounding box center [318, 199] width 133 height 266
click at [268, 209] on input "12/09/2025" at bounding box center [318, 207] width 133 height 15
click at [264, 148] on div "Next business day payment Your card will be charged one business day before the…" at bounding box center [318, 154] width 133 height 31
radio input "false"
radio input "true"
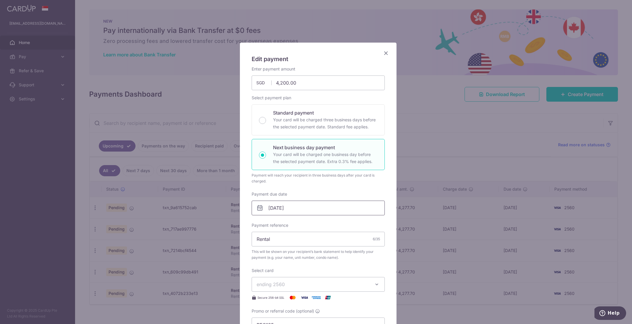
click at [302, 210] on input "12/09/2025" at bounding box center [318, 207] width 133 height 15
click at [269, 207] on input "12/09/2025" at bounding box center [318, 207] width 133 height 15
click at [282, 183] on div "Payment will reach your recipient in three business days after your card is cha…" at bounding box center [318, 178] width 133 height 12
click at [387, 54] on icon "Close" at bounding box center [386, 52] width 7 height 7
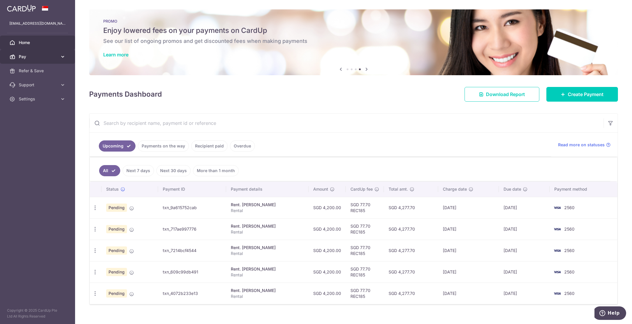
click at [29, 57] on span "Pay" at bounding box center [38, 57] width 39 height 6
click at [29, 70] on span "Payments" at bounding box center [38, 71] width 39 height 6
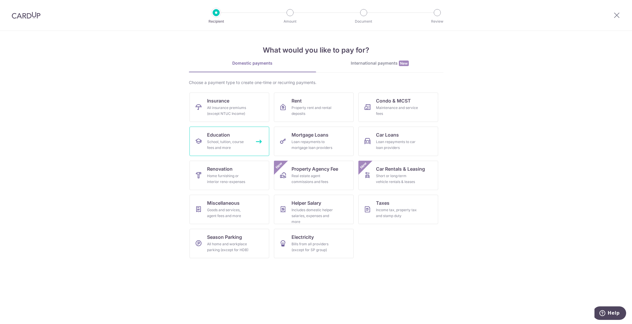
click at [229, 145] on div "School, tuition, course fees and more" at bounding box center [228, 145] width 42 height 12
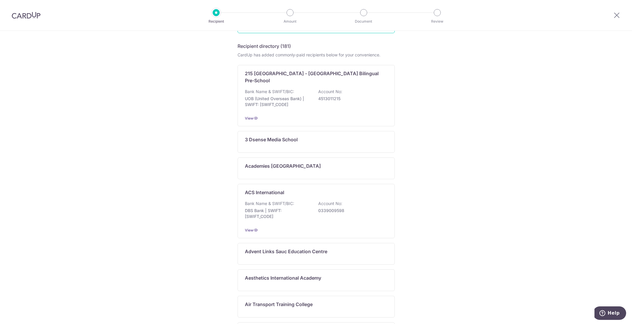
scroll to position [117, 0]
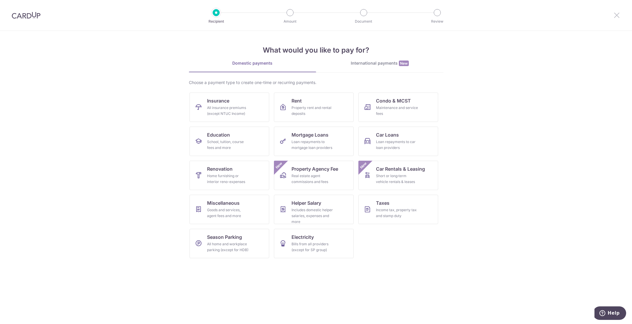
click at [619, 14] on icon at bounding box center [617, 14] width 7 height 7
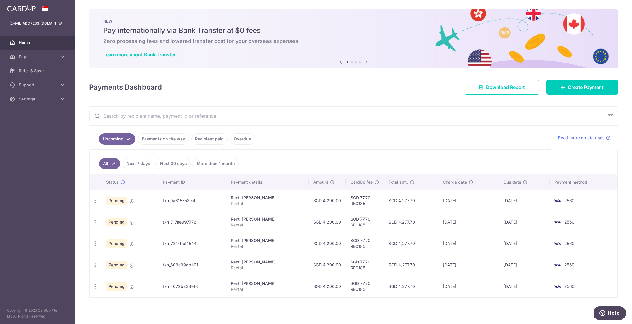
scroll to position [2, 0]
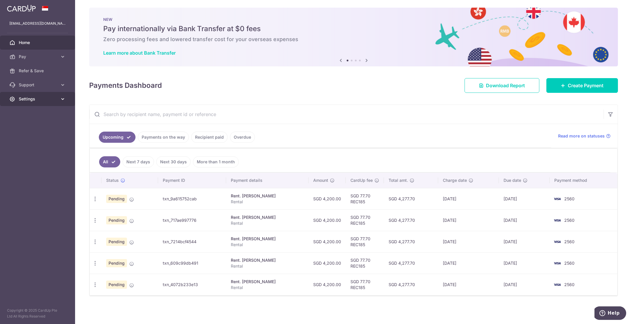
click at [37, 101] on span "Settings" at bounding box center [38, 99] width 39 height 6
click at [36, 111] on span "Account" at bounding box center [38, 113] width 39 height 6
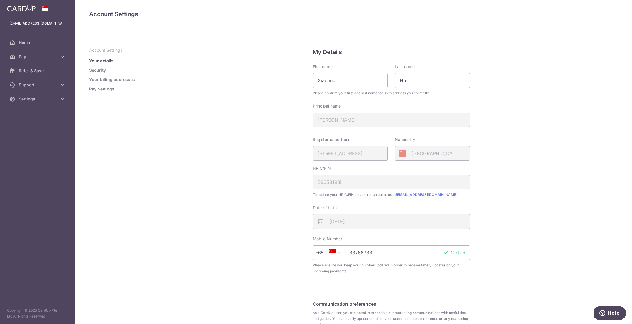
click at [103, 68] on link "Security" at bounding box center [97, 70] width 17 height 6
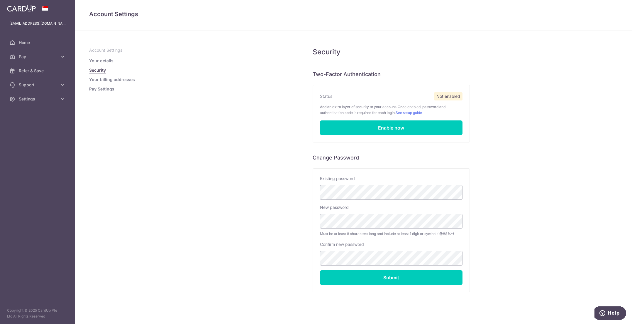
click at [104, 80] on link "Your billing addresses" at bounding box center [112, 80] width 46 height 6
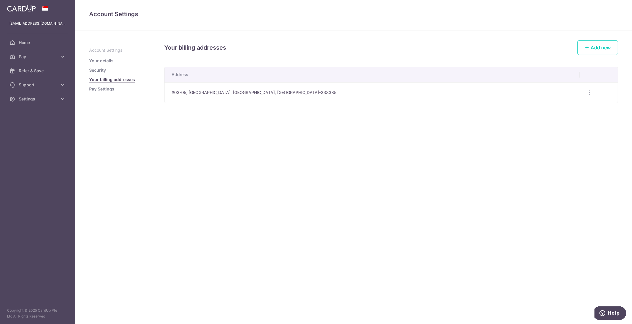
click at [105, 87] on link "Pay Settings" at bounding box center [101, 89] width 25 height 6
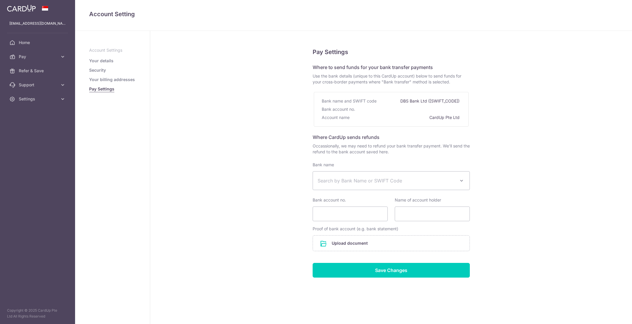
select select
click at [33, 52] on link "Pay" at bounding box center [37, 57] width 75 height 14
click at [35, 82] on span "Recipients" at bounding box center [38, 85] width 39 height 6
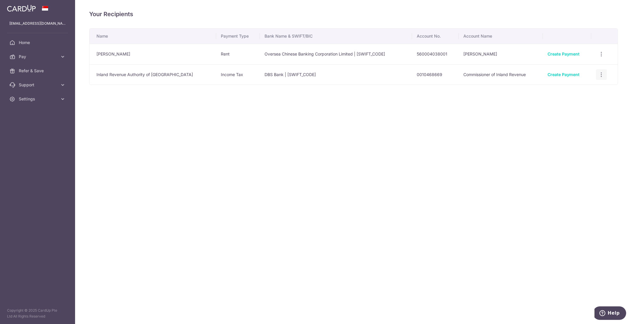
click at [604, 73] on div "View/Edit Linked Payments" at bounding box center [601, 74] width 11 height 11
click at [601, 75] on icon "button" at bounding box center [602, 75] width 6 height 6
click at [389, 91] on div "Name Payment Type Bank Name & SWIFT/BIC Account No. Account Name [PERSON_NAME] …" at bounding box center [353, 74] width 529 height 93
click at [554, 76] on link "Create Payment" at bounding box center [564, 74] width 32 height 5
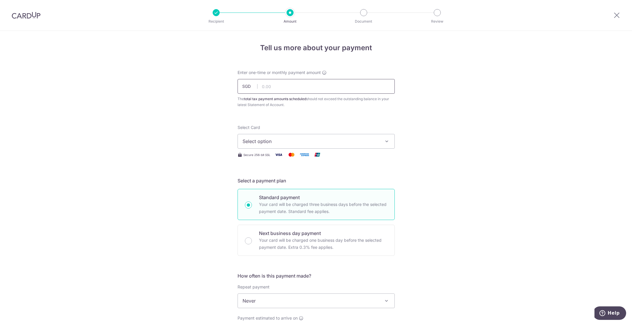
click at [310, 92] on input "text" at bounding box center [316, 86] width 157 height 15
click at [614, 16] on icon at bounding box center [617, 14] width 7 height 7
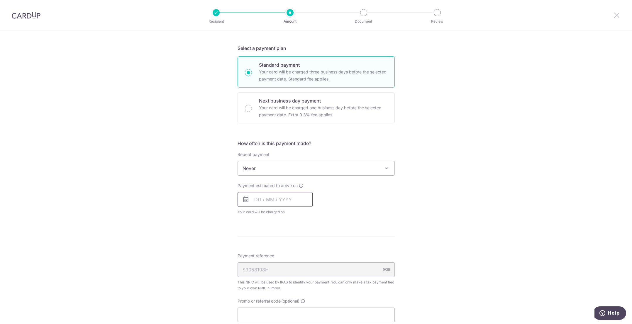
scroll to position [147, 0]
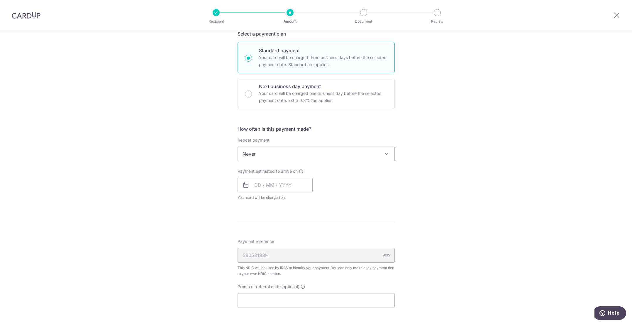
click at [275, 163] on div "How often is this payment made? Repeat payment Never Every month Never To set u…" at bounding box center [316, 165] width 157 height 80
click at [274, 155] on span "Never" at bounding box center [316, 154] width 157 height 14
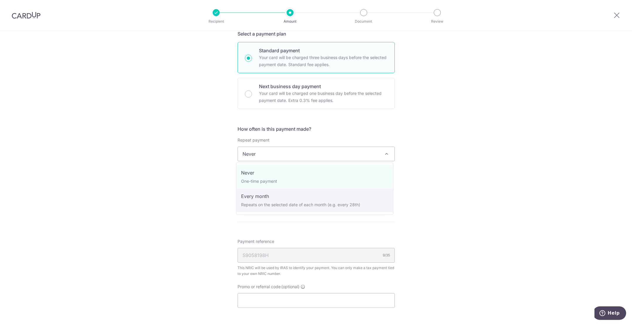
select select "3"
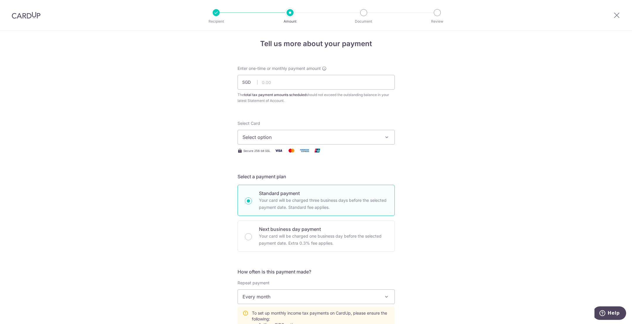
scroll to position [0, 0]
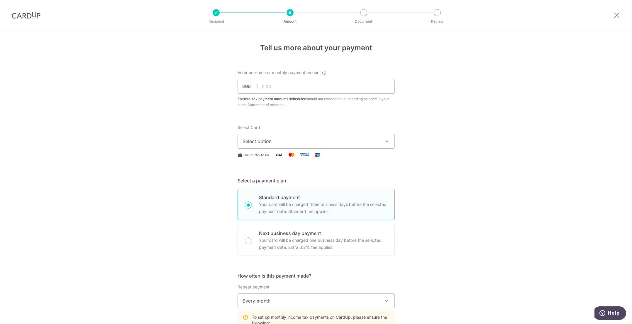
click at [612, 19] on div at bounding box center [617, 15] width 31 height 31
click at [621, 13] on div at bounding box center [617, 15] width 31 height 31
click at [619, 14] on icon at bounding box center [617, 14] width 7 height 7
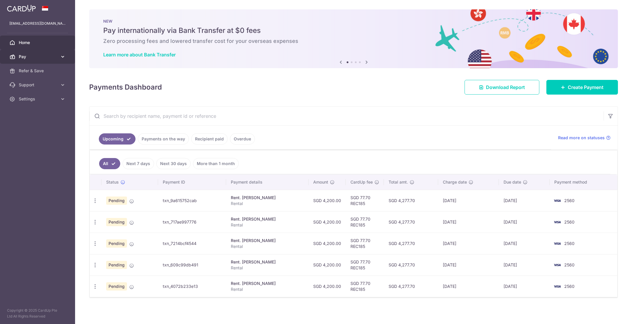
click at [43, 54] on span "Pay" at bounding box center [38, 57] width 39 height 6
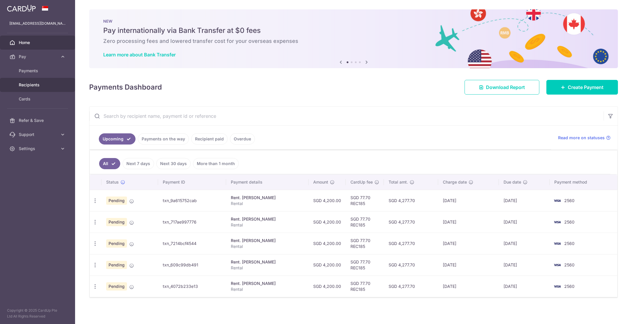
click at [35, 82] on span "Recipients" at bounding box center [38, 85] width 39 height 6
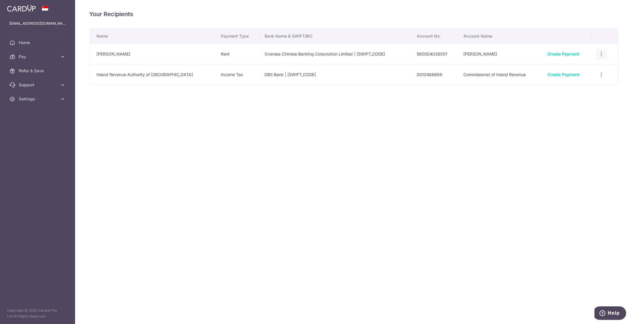
click at [599, 53] on icon "button" at bounding box center [602, 54] width 6 height 6
click at [583, 68] on span "View/Edit" at bounding box center [582, 70] width 40 height 7
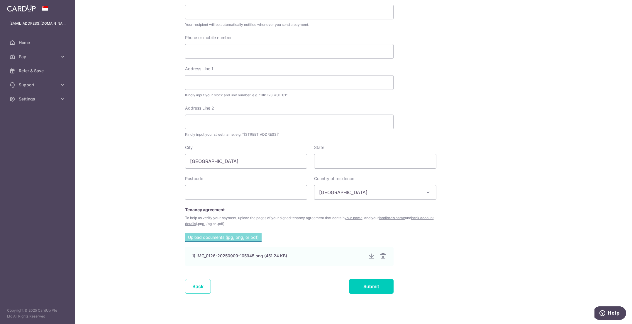
scroll to position [187, 0]
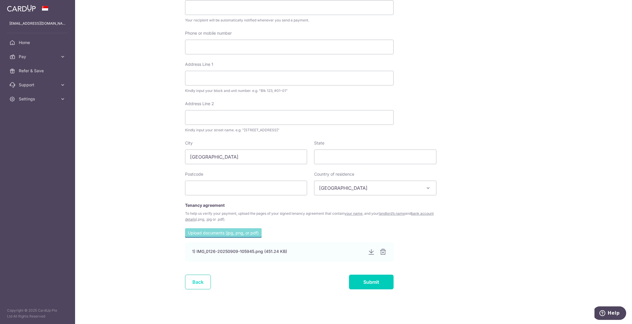
click at [204, 282] on link "Back" at bounding box center [198, 281] width 26 height 15
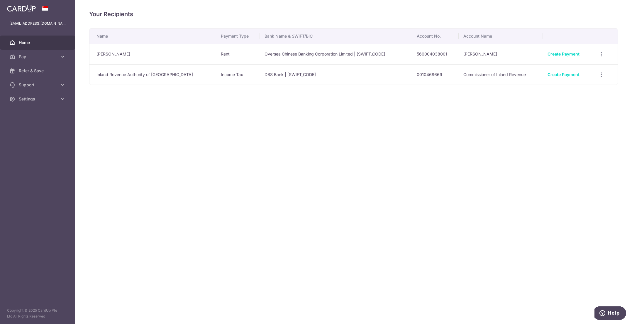
click at [46, 44] on span "Home" at bounding box center [38, 43] width 39 height 6
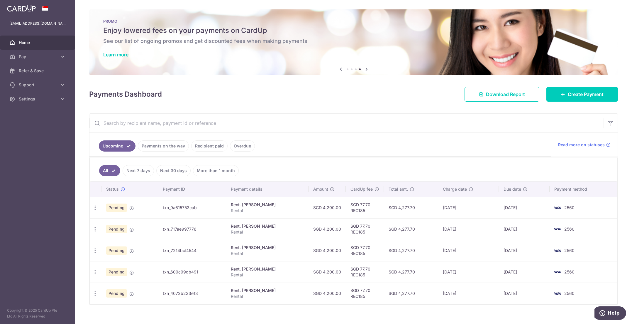
click at [44, 180] on aside "huxling@gmail.com Home Pay Payments Recipients Cards Refer & Save Support FAQ C…" at bounding box center [37, 162] width 75 height 324
click at [203, 144] on link "Recipient paid" at bounding box center [209, 145] width 36 height 11
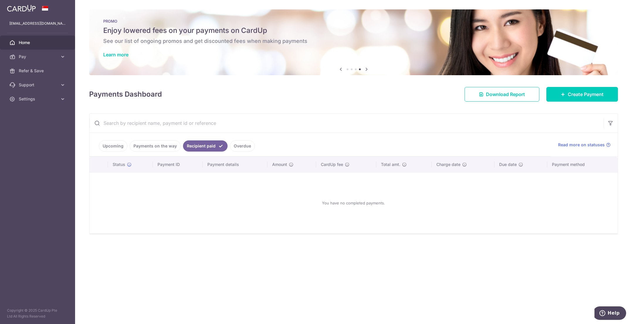
click at [139, 141] on link "Payments on the way" at bounding box center [155, 145] width 51 height 11
click at [230, 147] on link "Overdue" at bounding box center [242, 145] width 25 height 11
click at [99, 148] on li "Upcoming" at bounding box center [113, 145] width 28 height 11
click at [111, 148] on link "Upcoming" at bounding box center [113, 145] width 28 height 11
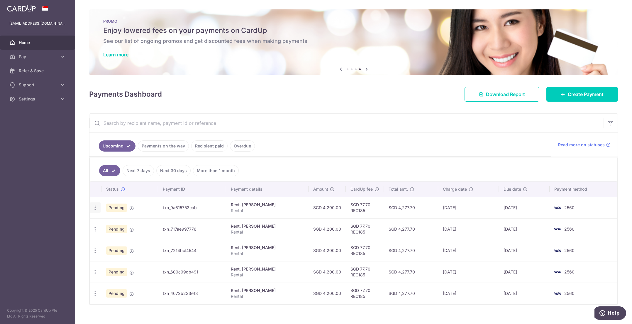
click at [96, 207] on icon "button" at bounding box center [95, 208] width 6 height 6
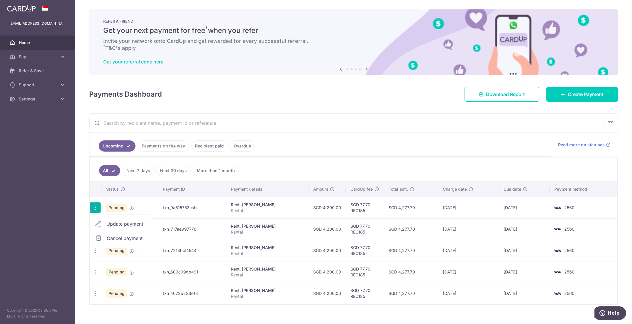
click at [117, 238] on span "Cancel payment" at bounding box center [126, 237] width 39 height 7
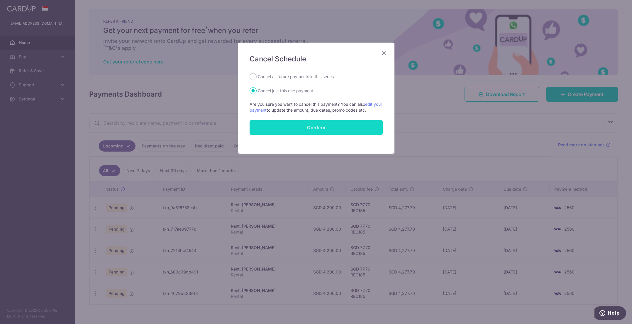
click at [286, 127] on button "Confirm" at bounding box center [316, 127] width 133 height 15
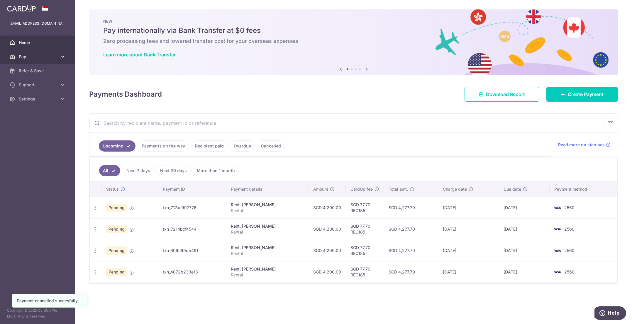
click at [30, 55] on span "Pay" at bounding box center [38, 57] width 39 height 6
click at [35, 71] on span "Payments" at bounding box center [38, 71] width 39 height 6
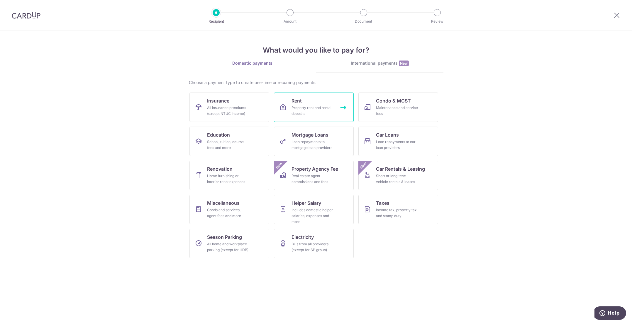
click at [316, 107] on div "Property rent and rental deposits" at bounding box center [313, 111] width 42 height 12
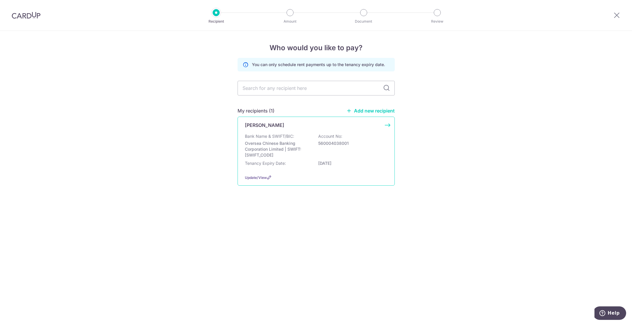
click at [292, 138] on p "Bank Name & SWIFT/BIC:" at bounding box center [269, 136] width 49 height 6
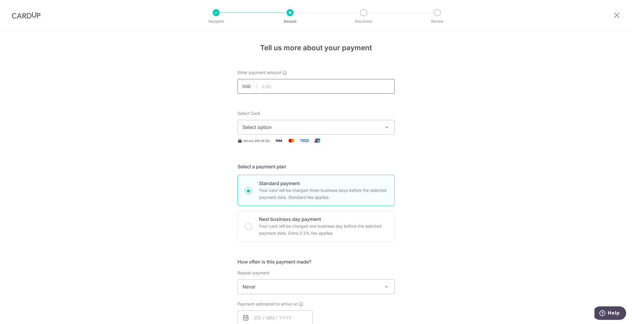
click at [269, 89] on input "text" at bounding box center [316, 86] width 157 height 15
type input "4,200.00"
click at [270, 127] on span "Select option" at bounding box center [311, 127] width 137 height 7
click at [264, 165] on link "**** 2560" at bounding box center [316, 169] width 157 height 14
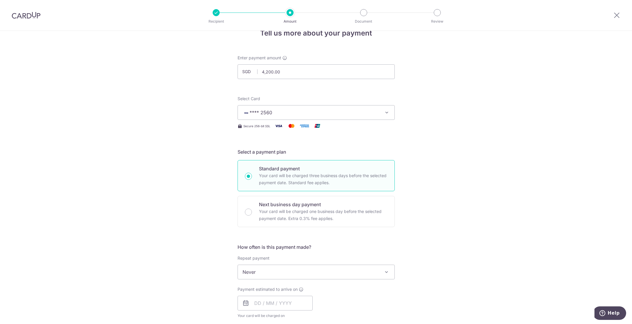
scroll to position [29, 0]
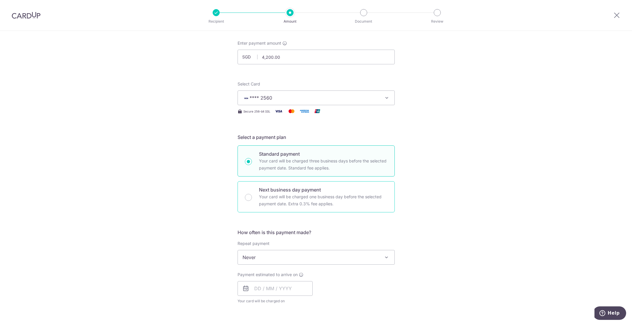
click at [245, 189] on div "Next business day payment Your card will be charged one business day before the…" at bounding box center [316, 196] width 157 height 31
radio input "false"
radio input "true"
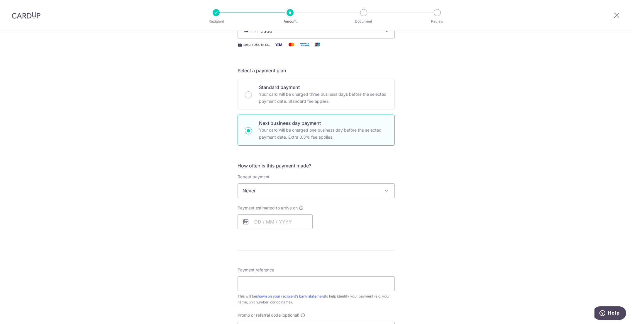
scroll to position [117, 0]
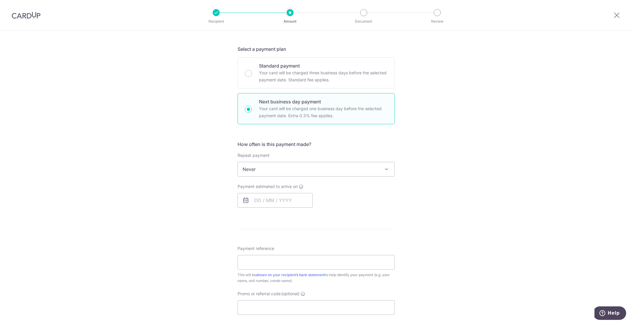
click at [255, 168] on span "Never" at bounding box center [316, 169] width 157 height 14
click at [255, 200] on input "text" at bounding box center [275, 200] width 75 height 15
click at [284, 256] on link "10" at bounding box center [284, 253] width 9 height 9
type input "[DATE]"
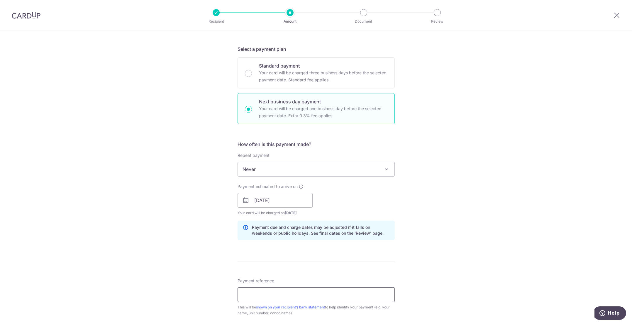
click at [284, 288] on input "Payment reference" at bounding box center [316, 294] width 157 height 15
type input "r"
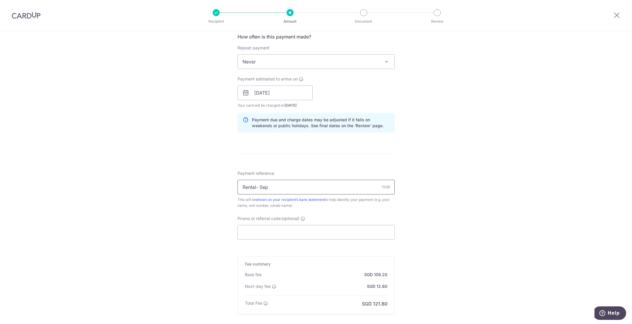
scroll to position [235, 0]
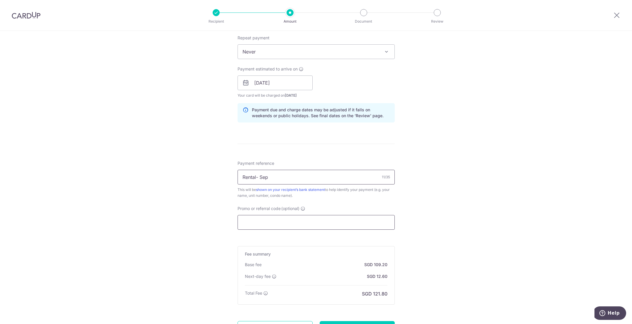
type input "Rental- Sep"
click at [254, 217] on input "Promo or referral code (optional)" at bounding box center [316, 222] width 157 height 15
paste input "REC185"
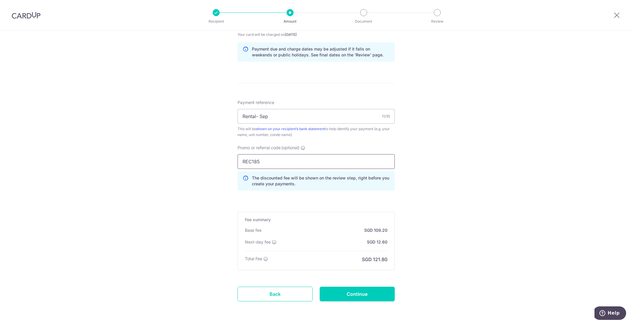
scroll to position [317, 0]
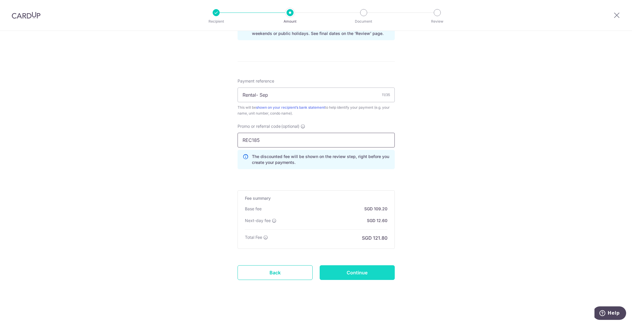
type input "REC185"
click at [353, 271] on input "Continue" at bounding box center [357, 272] width 75 height 15
type input "Create Schedule"
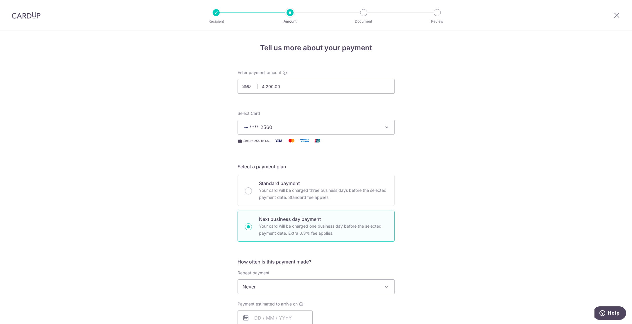
scroll to position [325, 0]
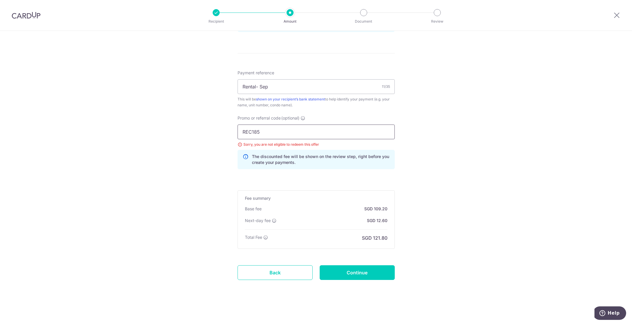
drag, startPoint x: 269, startPoint y: 132, endPoint x: 177, endPoint y: 143, distance: 92.5
click at [173, 137] on div "Tell us more about your payment Enter payment amount SGD 4,200.00 4200.00 Selec…" at bounding box center [316, 15] width 632 height 618
paste input "OFF22"
type input "OFF225"
click at [348, 269] on input "Continue" at bounding box center [357, 272] width 75 height 15
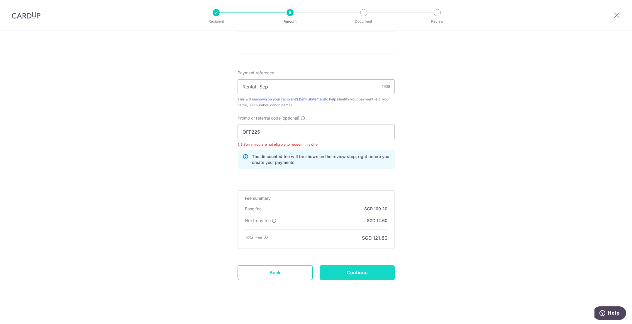
type input "Update Schedule"
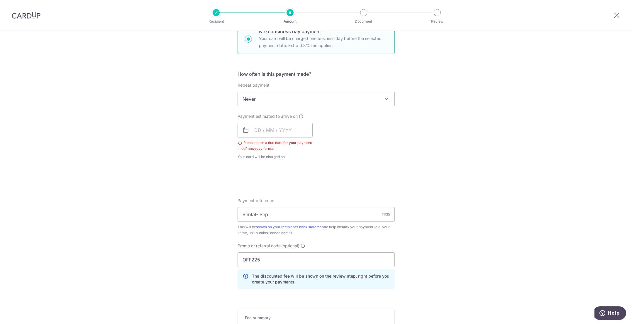
scroll to position [120, 0]
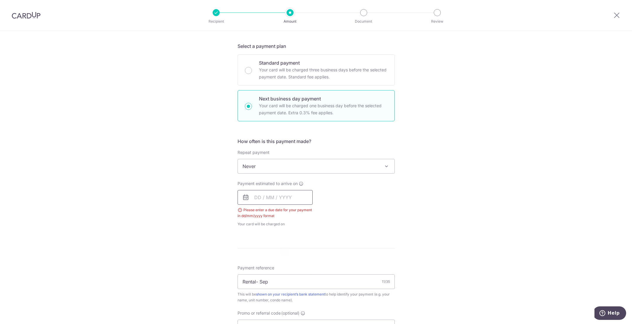
click at [258, 199] on input "text" at bounding box center [275, 197] width 75 height 15
click at [282, 249] on link "10" at bounding box center [284, 250] width 9 height 9
type input "10/09/2025"
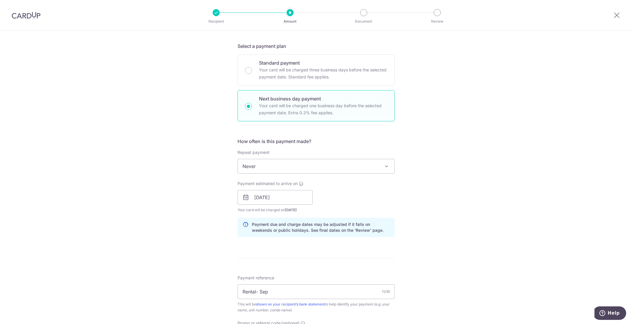
click at [364, 225] on p "Payment due and charge dates may be adjusted if it falls on weekends or public …" at bounding box center [321, 227] width 138 height 12
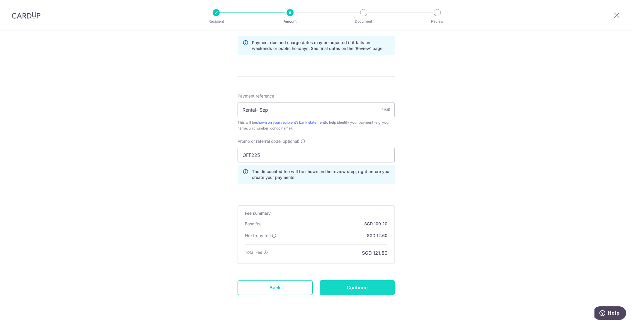
scroll to position [317, 0]
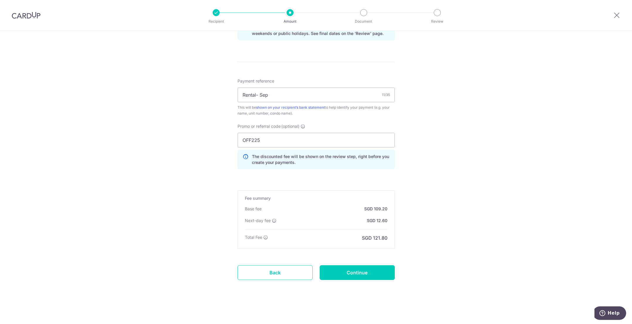
click at [375, 281] on form "Enter payment amount SGD 4,200.00 4200.00 Select Card **** 2560 Add credit card…" at bounding box center [316, 25] width 157 height 544
click at [372, 268] on input "Continue" at bounding box center [357, 272] width 75 height 15
type input "Update Schedule"
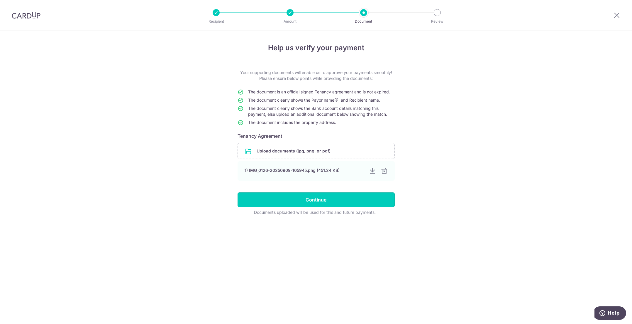
click at [311, 202] on input "Continue" at bounding box center [316, 199] width 157 height 15
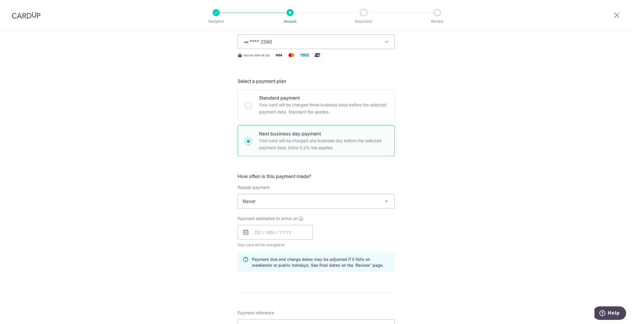
scroll to position [88, 0]
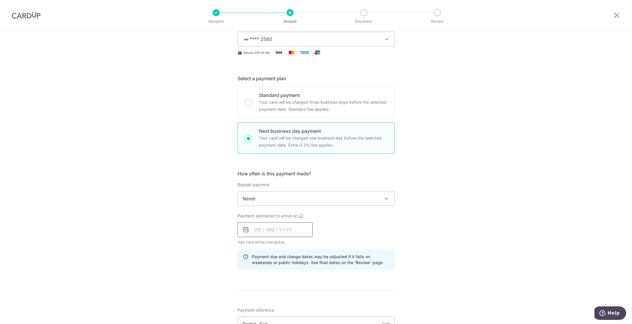
click at [256, 230] on input "text" at bounding box center [275, 229] width 75 height 15
click at [285, 281] on link "10" at bounding box center [284, 282] width 9 height 9
type input "[DATE]"
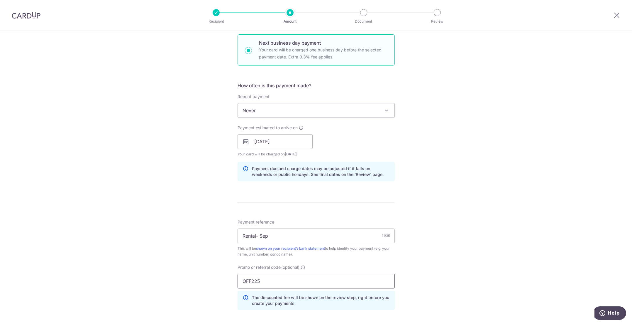
drag, startPoint x: 270, startPoint y: 279, endPoint x: 198, endPoint y: 281, distance: 72.2
click at [203, 281] on div "Tell us more about your payment Enter payment amount SGD 4,200.00 4200.00 Selec…" at bounding box center [316, 160] width 632 height 610
paste input "SAVERENT179"
type input "SAVERENT179"
click at [194, 268] on div "Tell us more about your payment Enter payment amount SGD 4,200.00 4200.00 Selec…" at bounding box center [316, 160] width 632 height 610
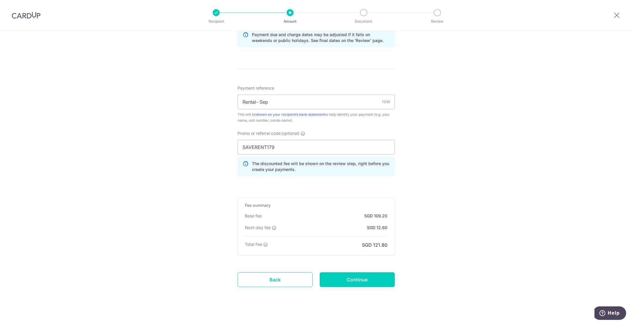
scroll to position [317, 0]
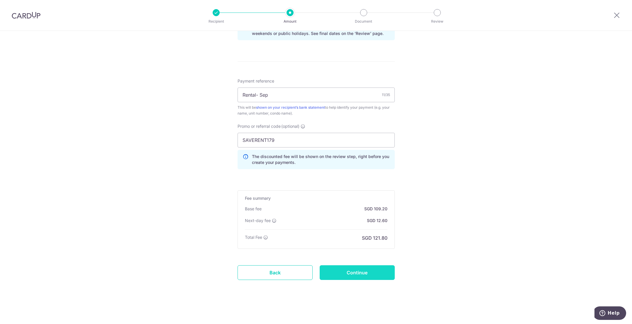
click at [350, 270] on input "Continue" at bounding box center [357, 272] width 75 height 15
type input "Update Schedule"
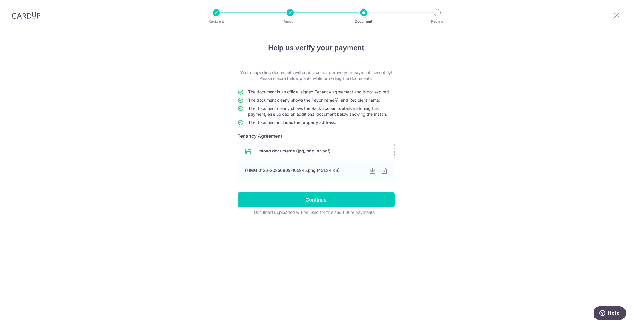
click at [321, 191] on form "Your supporting documents will enable us to approve your payments smoothly! Ple…" at bounding box center [316, 143] width 157 height 146
click at [322, 202] on input "Continue" at bounding box center [316, 199] width 157 height 15
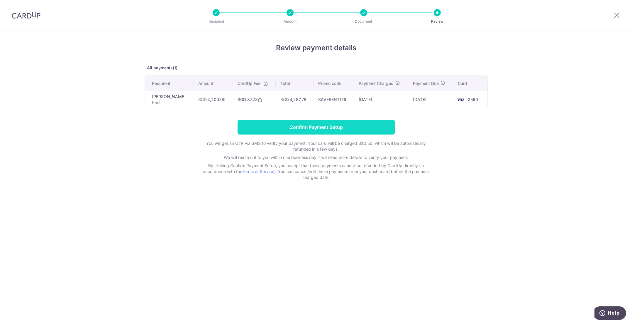
click at [285, 127] on input "Confirm Payment Setup" at bounding box center [316, 127] width 157 height 15
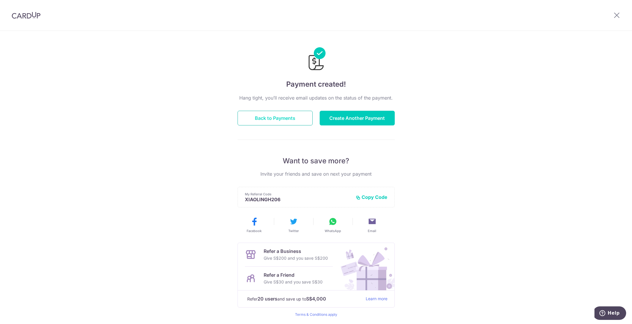
click at [269, 116] on button "Back to Payments" at bounding box center [275, 118] width 75 height 15
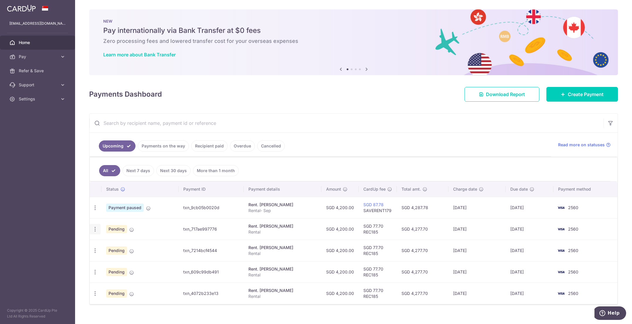
click at [96, 230] on icon "button" at bounding box center [95, 229] width 6 height 6
click at [119, 247] on span "Update payment" at bounding box center [127, 245] width 40 height 7
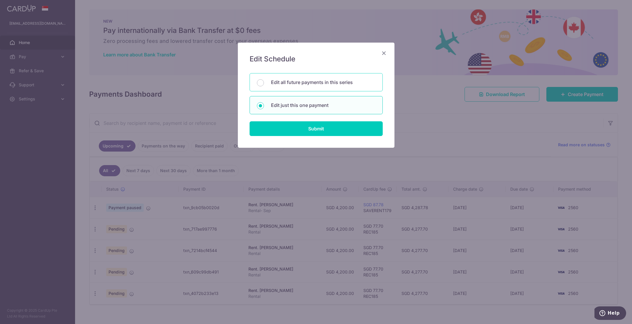
click at [297, 83] on p "Edit all future payments in this series" at bounding box center [323, 82] width 104 height 7
click at [264, 83] on input "Edit all future payments in this series" at bounding box center [260, 82] width 7 height 7
radio input "true"
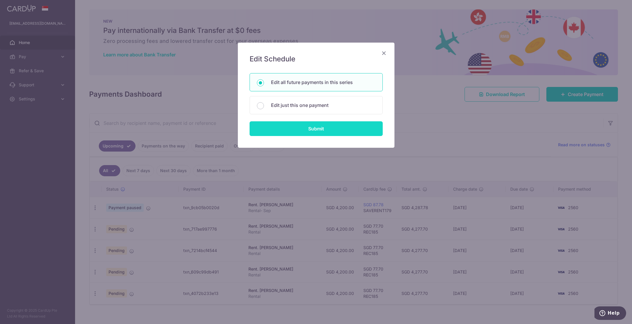
click at [303, 125] on input "Submit" at bounding box center [316, 128] width 133 height 15
radio input "true"
type input "4,200.00"
type input "Rental"
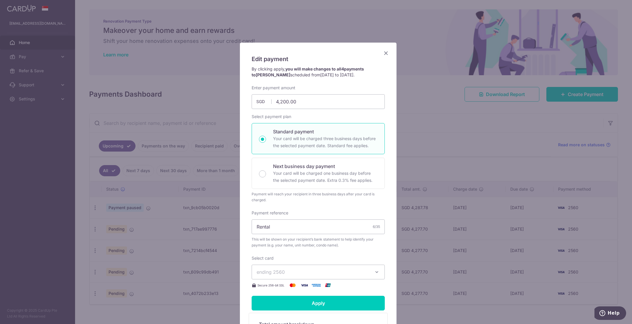
click at [383, 45] on div "Edit payment By clicking apply, you will make changes to all 4 payments to Kosi…" at bounding box center [318, 220] width 157 height 355
click at [381, 49] on div "Edit payment By clicking apply, you will make changes to all 4 payments to Kosi…" at bounding box center [318, 220] width 157 height 355
click at [383, 56] on icon "Close" at bounding box center [386, 52] width 7 height 7
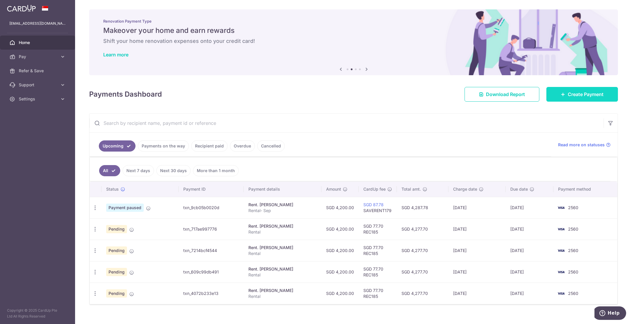
click at [561, 92] on icon at bounding box center [563, 94] width 5 height 5
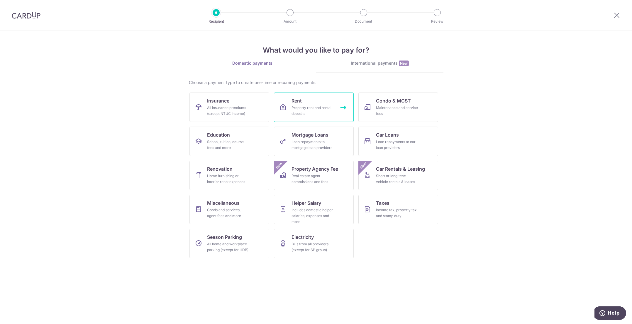
click at [322, 104] on link "Rent Property rent and rental deposits" at bounding box center [314, 106] width 80 height 29
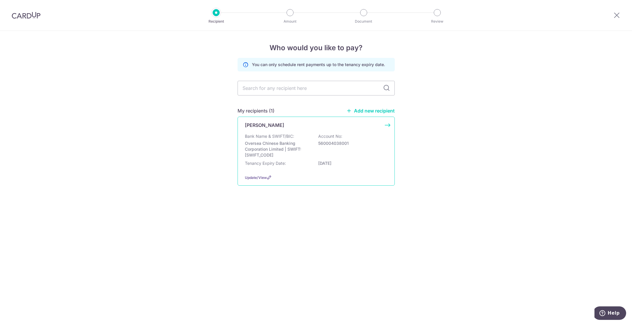
click at [294, 145] on p "Oversea Chinese Banking Corporation Limited | SWIFT: [SWIFT_CODE]" at bounding box center [278, 149] width 66 height 18
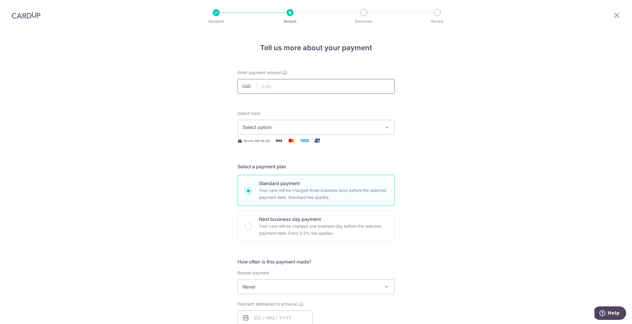
click at [267, 92] on input "text" at bounding box center [316, 86] width 157 height 15
type input "4,200.00"
click at [264, 127] on span "Select option" at bounding box center [311, 127] width 137 height 7
click at [263, 163] on link "**** 2560" at bounding box center [316, 169] width 157 height 14
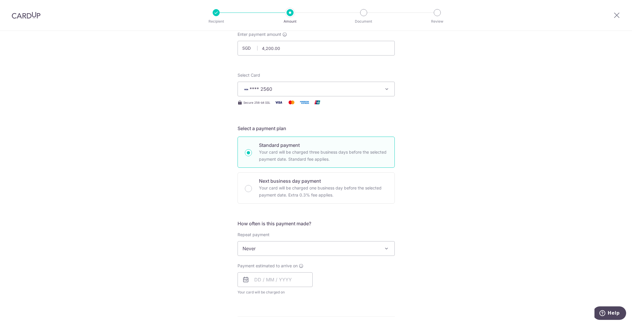
scroll to position [59, 0]
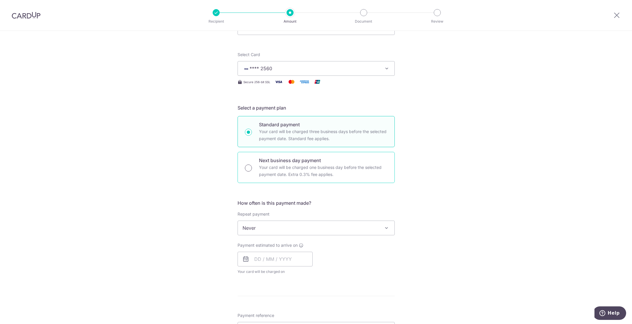
click at [246, 166] on input "Next business day payment Your card will be charged one business day before the…" at bounding box center [248, 167] width 7 height 7
radio input "true"
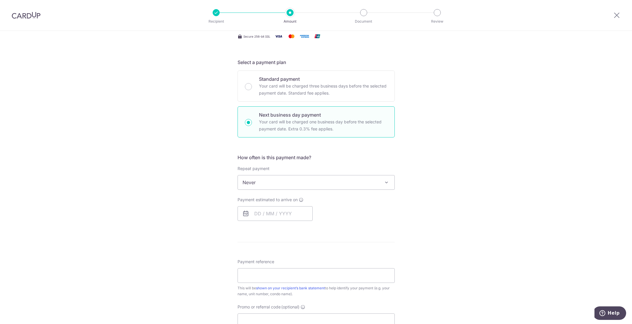
scroll to position [117, 0]
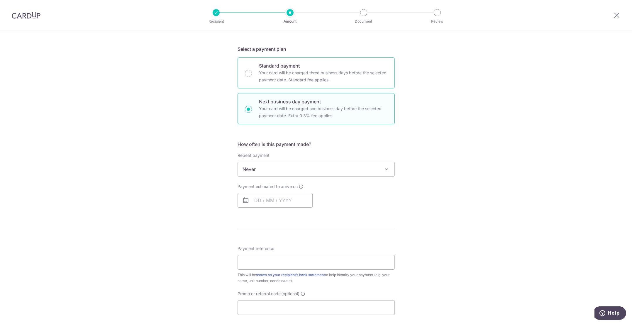
click at [245, 78] on div "Standard payment Your card will be charged three business days before the selec…" at bounding box center [316, 72] width 157 height 31
radio input "true"
click at [252, 166] on span "Never" at bounding box center [316, 169] width 157 height 14
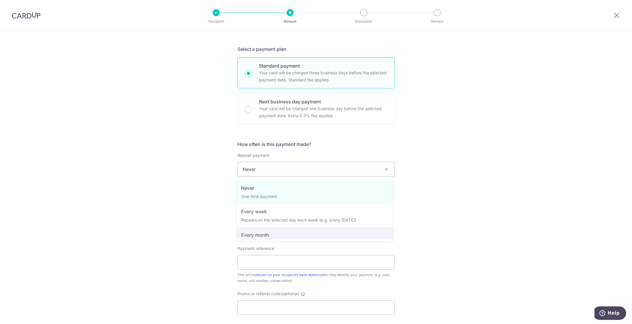
select select "3"
type input "10/12/2026"
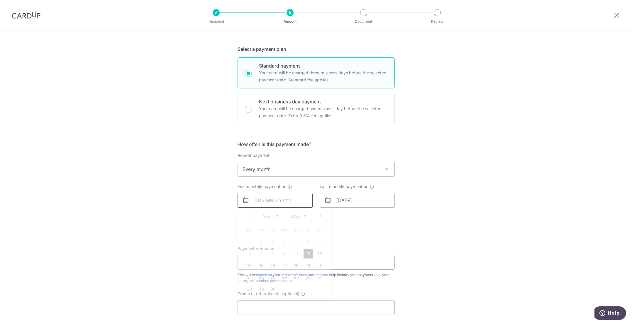
click at [266, 206] on input "text" at bounding box center [275, 200] width 75 height 15
click at [317, 218] on link "Next" at bounding box center [320, 215] width 7 height 7
click at [305, 252] on link "10" at bounding box center [308, 253] width 9 height 9
type input "[DATE]"
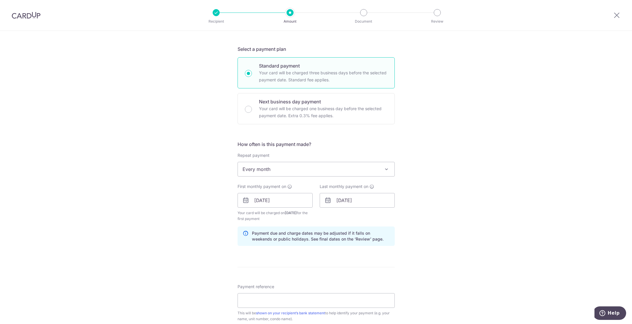
click at [216, 212] on div "Tell us more about your payment Enter payment amount SGD 4,200.00 4200.00 Selec…" at bounding box center [316, 204] width 632 height 583
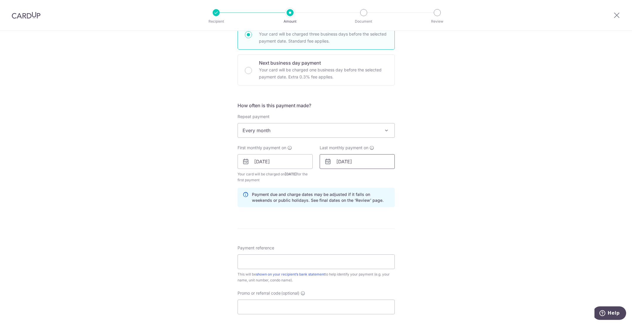
scroll to position [176, 0]
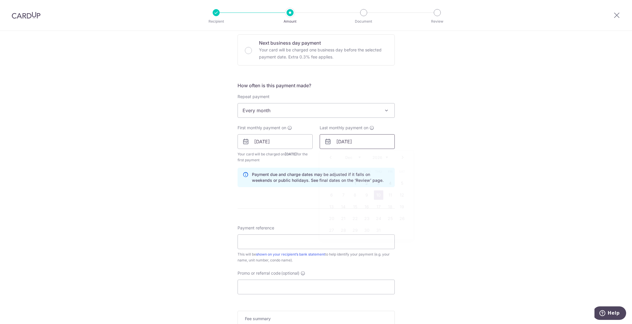
click at [360, 142] on input "10/12/2026" at bounding box center [357, 141] width 75 height 15
click at [404, 159] on link "Next" at bounding box center [402, 157] width 7 height 7
click at [400, 156] on link "Next" at bounding box center [402, 157] width 7 height 7
click at [365, 192] on link "10" at bounding box center [366, 194] width 9 height 9
type input "10/02/2027"
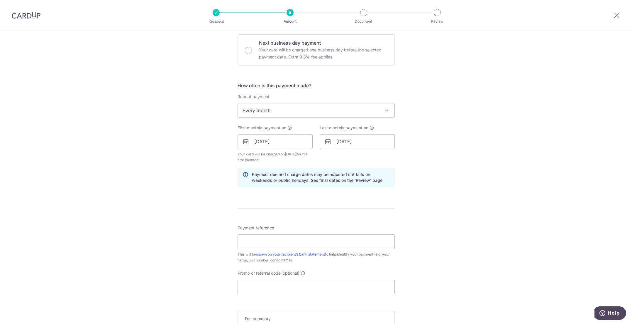
click at [201, 199] on div "Tell us more about your payment Enter payment amount SGD 4,200.00 4200.00 Selec…" at bounding box center [316, 146] width 632 height 583
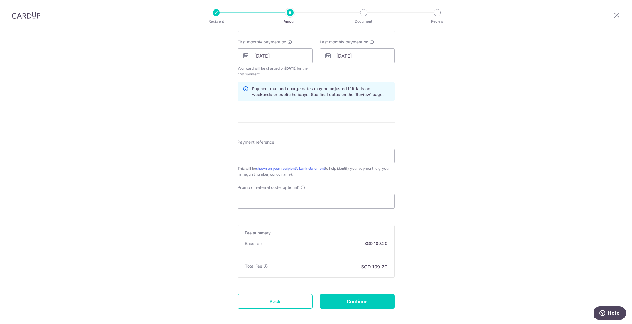
scroll to position [264, 0]
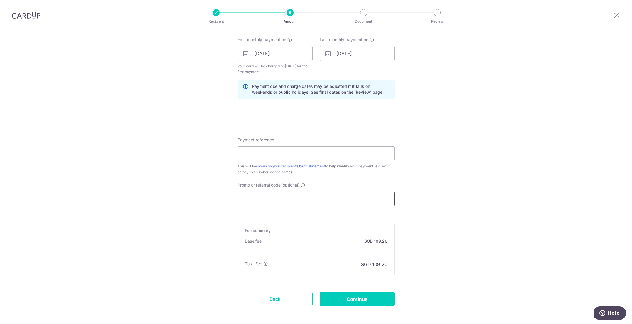
click at [255, 195] on input "Promo or referral code (optional)" at bounding box center [316, 198] width 157 height 15
paste input "SAVERENT179"
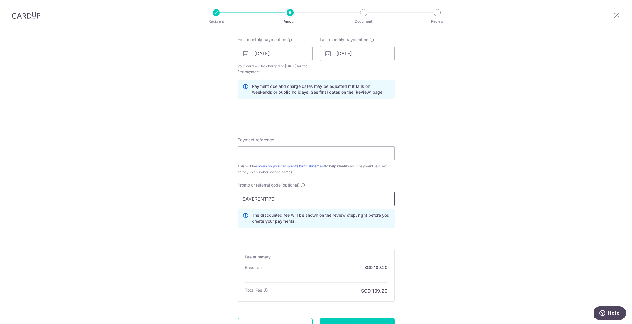
type input "SAVERENT179"
click at [250, 167] on div "This will be shown on your recipient’s bank statement to help identify your pay…" at bounding box center [316, 169] width 157 height 12
click at [259, 156] on input "Payment reference" at bounding box center [316, 153] width 157 height 15
type input "Rental"
click at [166, 166] on div "Tell us more about your payment Enter payment amount SGD 4,200.00 4200.00 Selec…" at bounding box center [316, 72] width 632 height 610
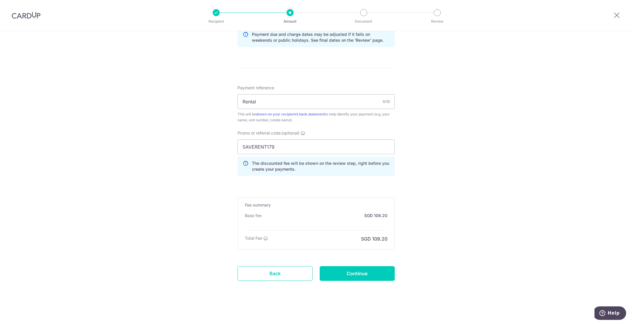
scroll to position [317, 0]
click at [355, 274] on input "Continue" at bounding box center [357, 272] width 75 height 15
type input "Create Schedule"
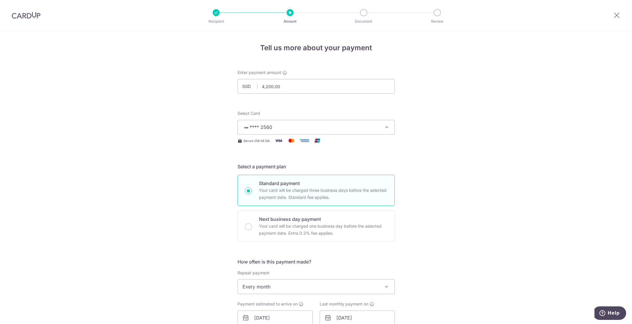
scroll to position [270, 0]
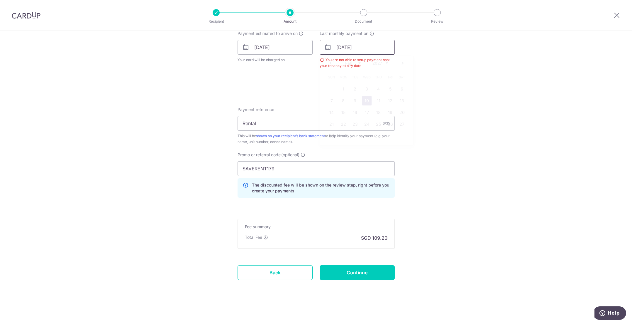
click at [336, 45] on input "[DATE]" at bounding box center [357, 47] width 75 height 15
click at [373, 62] on select "2025 2026 2027 2028 2029 2030 2031 2032 2033 2034 2035" at bounding box center [381, 63] width 16 height 5
click at [355, 99] on link "10" at bounding box center [355, 100] width 9 height 9
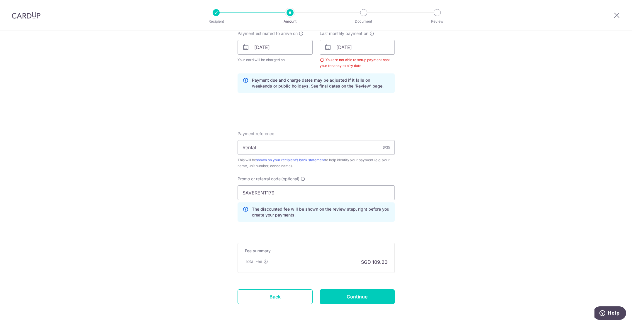
click at [212, 103] on div "Tell us more about your payment Enter payment amount SGD 4,200.00 4200.00 Selec…" at bounding box center [316, 54] width 632 height 587
click at [350, 52] on input "[DATE]" at bounding box center [357, 47] width 75 height 15
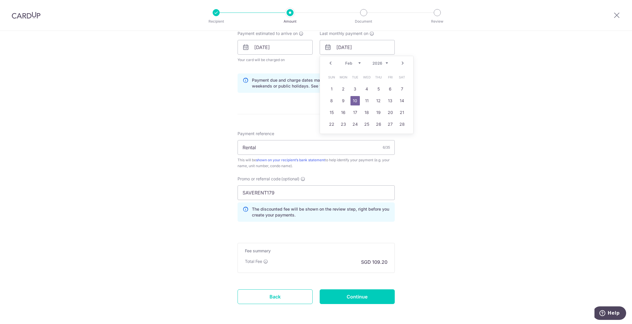
click at [227, 88] on div "Tell us more about your payment Enter payment amount SGD 4,200.00 4200.00 Selec…" at bounding box center [316, 54] width 632 height 587
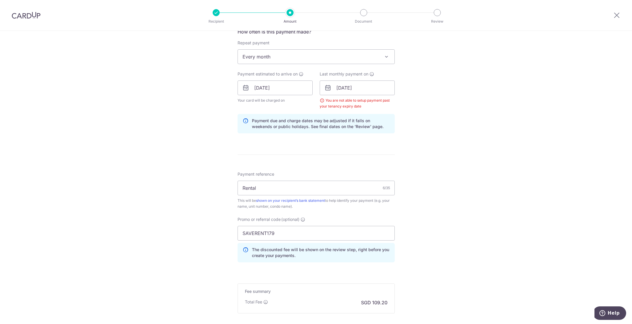
scroll to position [212, 0]
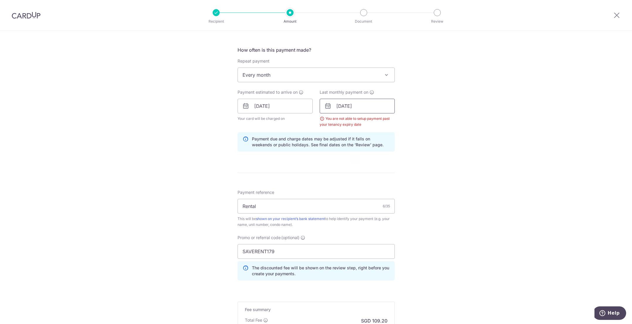
click at [351, 107] on input "[DATE]" at bounding box center [357, 106] width 75 height 15
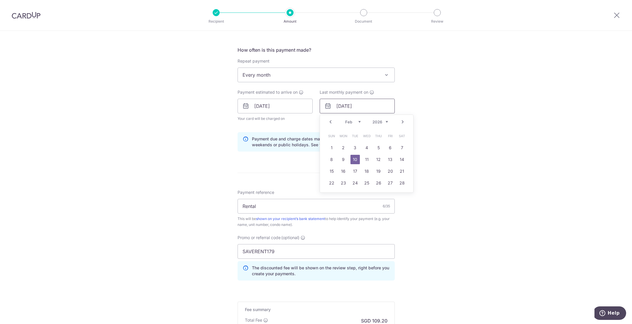
click at [351, 107] on input "[DATE]" at bounding box center [357, 106] width 75 height 15
click at [334, 121] on div "Prev Next Jan Feb Mar Apr May Jun [DATE] Aug Sep Oct Nov [DATE] 2026 2027 2028 …" at bounding box center [366, 122] width 93 height 14
click at [331, 119] on link "Prev" at bounding box center [330, 121] width 7 height 7
click at [328, 122] on link "Prev" at bounding box center [330, 121] width 7 height 7
click at [363, 158] on link "10" at bounding box center [366, 159] width 9 height 9
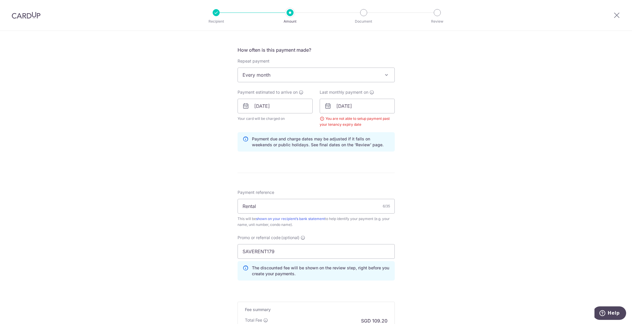
click at [431, 136] on div "Tell us more about your payment Enter payment amount SGD 4,200.00 4200.00 Selec…" at bounding box center [316, 112] width 632 height 587
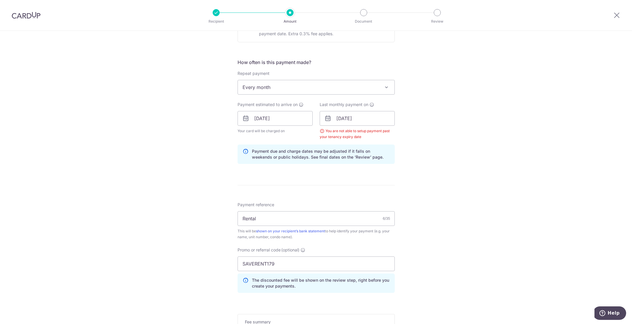
scroll to position [182, 0]
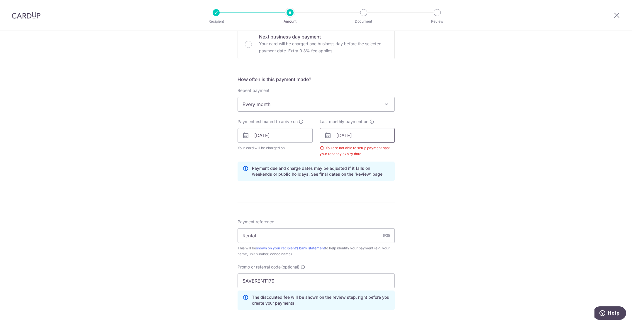
click at [345, 135] on input "10/12/2025" at bounding box center [357, 135] width 75 height 15
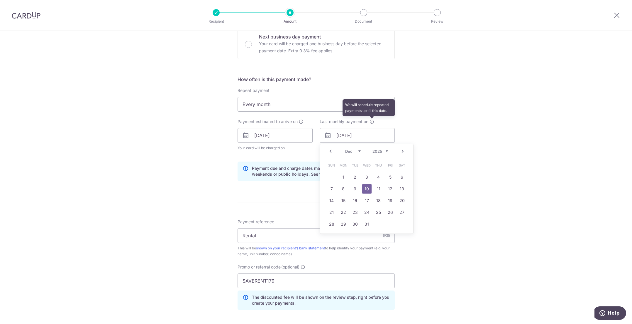
click at [370, 121] on icon at bounding box center [372, 121] width 5 height 5
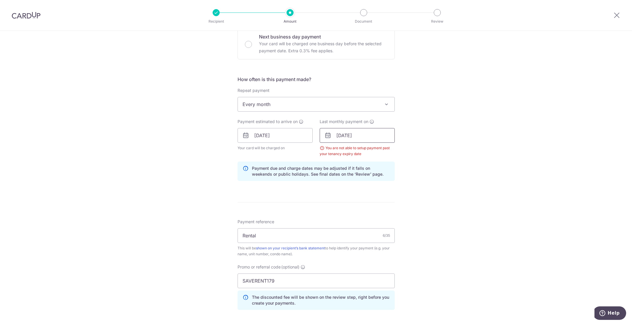
click at [355, 135] on input "10/12/2025" at bounding box center [357, 135] width 75 height 15
click at [220, 154] on div "Tell us more about your payment Enter payment amount SGD 4,200.00 4200.00 Selec…" at bounding box center [316, 142] width 632 height 587
click at [340, 138] on input "10/12/2025" at bounding box center [357, 135] width 75 height 15
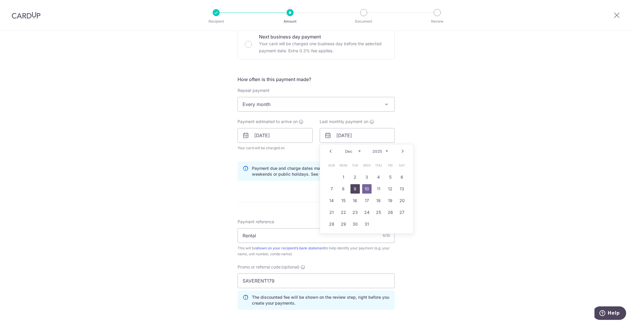
click at [354, 185] on link "9" at bounding box center [355, 188] width 9 height 9
type input "09/12/2025"
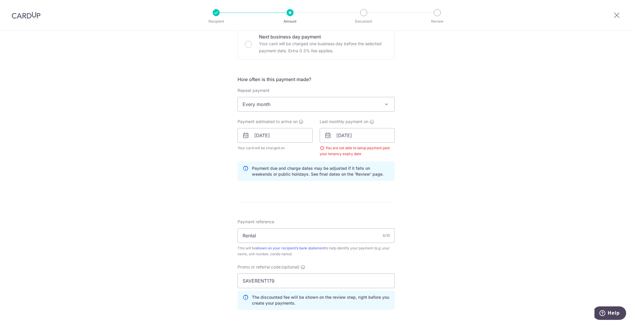
click at [429, 151] on div "Tell us more about your payment Enter payment amount SGD 4,200.00 4200.00 Selec…" at bounding box center [316, 142] width 632 height 587
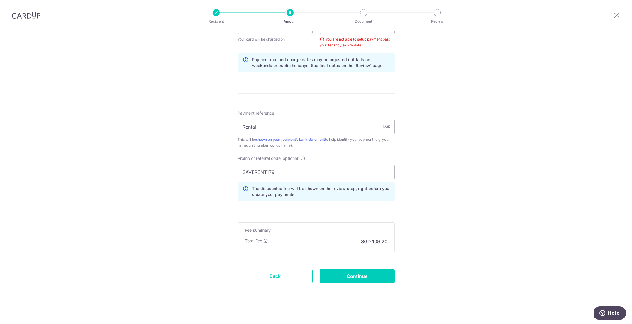
scroll to position [294, 0]
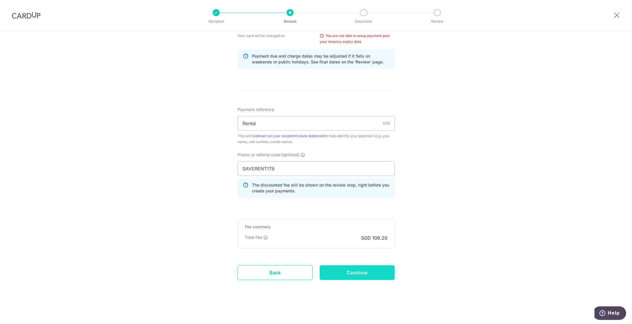
click at [333, 274] on input "Continue" at bounding box center [357, 272] width 75 height 15
type input "Create Schedule"
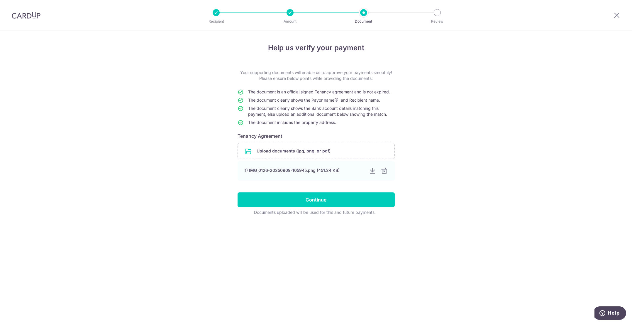
click at [302, 207] on form "Your supporting documents will enable us to approve your payments smoothly! Ple…" at bounding box center [316, 143] width 157 height 146
click at [301, 201] on input "Continue" at bounding box center [316, 199] width 157 height 15
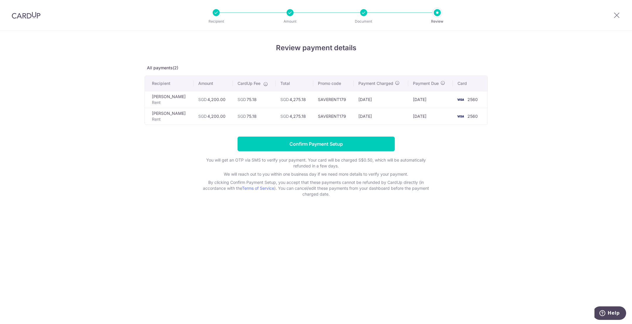
click at [31, 15] on img at bounding box center [26, 15] width 29 height 7
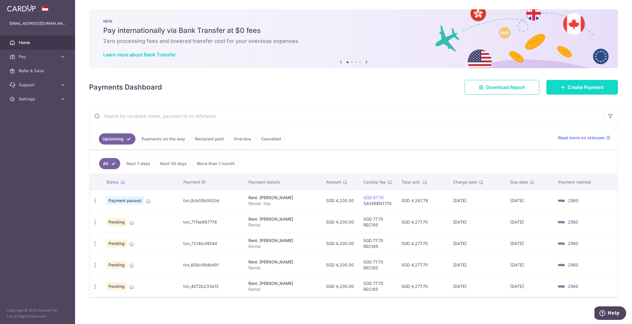
click at [578, 88] on span "Create Payment" at bounding box center [586, 87] width 36 height 7
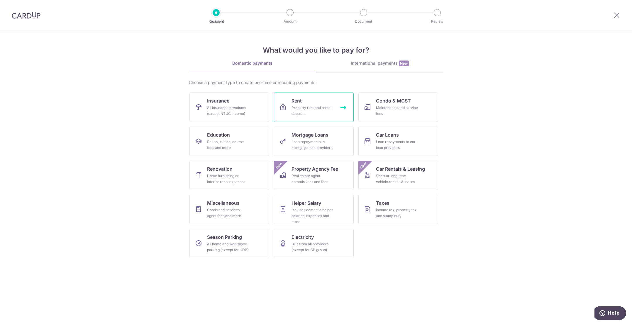
click at [316, 102] on link "Rent Property rent and rental deposits" at bounding box center [314, 106] width 80 height 29
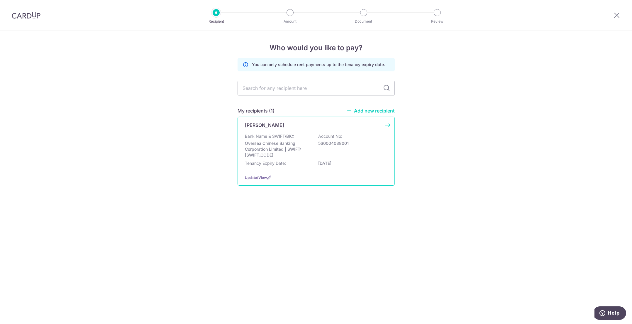
click at [289, 140] on div "Bank Name & SWIFT/BIC: Oversea Chinese Banking Corporation Limited | SWIFT: [SW…" at bounding box center [316, 145] width 143 height 25
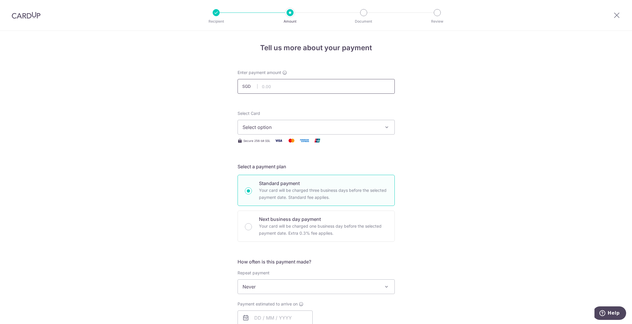
click at [268, 88] on input "text" at bounding box center [316, 86] width 157 height 15
type input "4,200.00"
click at [245, 127] on span "Select option" at bounding box center [311, 127] width 137 height 7
click at [261, 171] on span "**** 2560" at bounding box center [268, 169] width 23 height 7
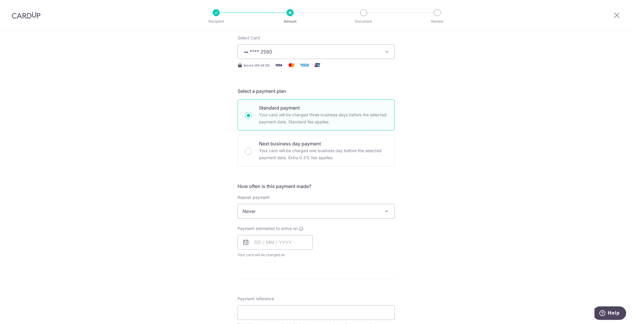
scroll to position [88, 0]
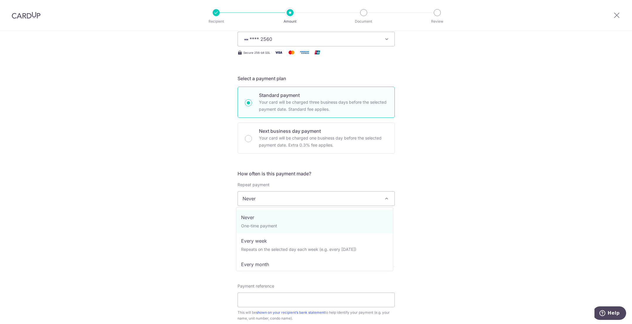
click at [260, 198] on span "Never" at bounding box center [316, 198] width 157 height 14
select select "3"
type input "10/12/2026"
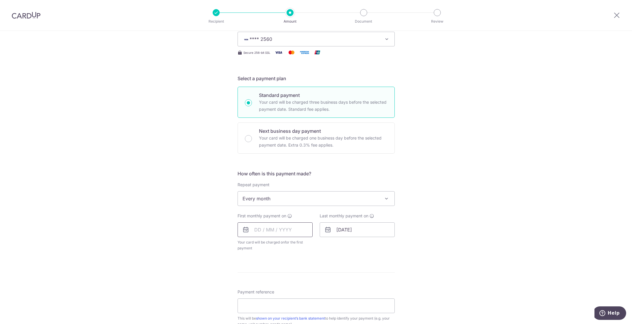
click at [267, 230] on input "text" at bounding box center [275, 229] width 75 height 15
click at [319, 247] on link "Next" at bounding box center [320, 245] width 7 height 7
click at [305, 281] on link "10" at bounding box center [308, 282] width 9 height 9
type input "[DATE]"
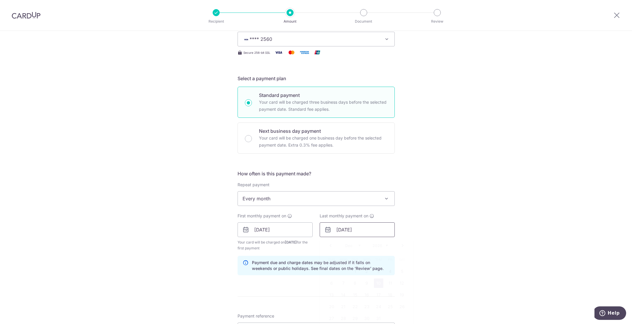
click at [340, 229] on input "10/12/2026" at bounding box center [357, 229] width 75 height 15
click at [328, 247] on link "Prev" at bounding box center [330, 245] width 7 height 7
click at [345, 246] on select "Jan Feb Mar Apr May Jun Jul Aug Sep Oct Nov Dec" at bounding box center [353, 245] width 16 height 5
click at [354, 286] on link "10" at bounding box center [355, 282] width 9 height 9
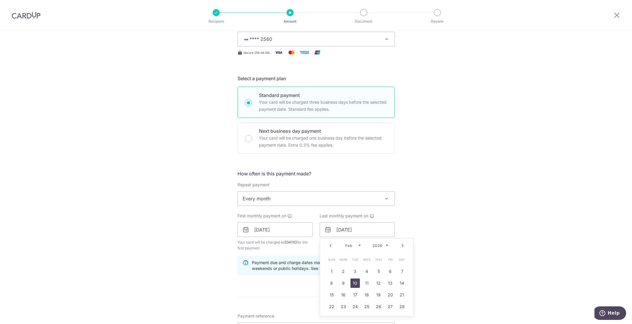
type input "10/02/2026"
click at [459, 227] on div "Tell us more about your payment Enter payment amount SGD 4,200.00 4200.00 Selec…" at bounding box center [316, 223] width 632 height 561
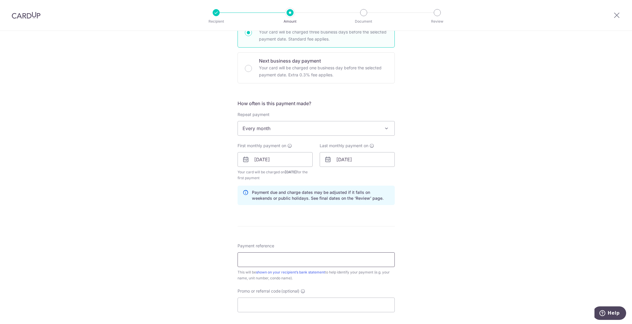
scroll to position [176, 0]
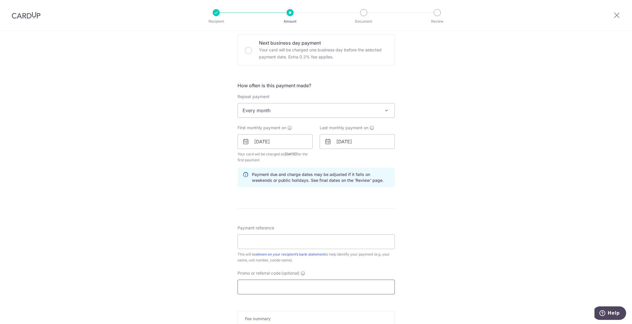
click at [261, 292] on input "Promo or referral code (optional)" at bounding box center [316, 286] width 157 height 15
paste input "SAVERENT179"
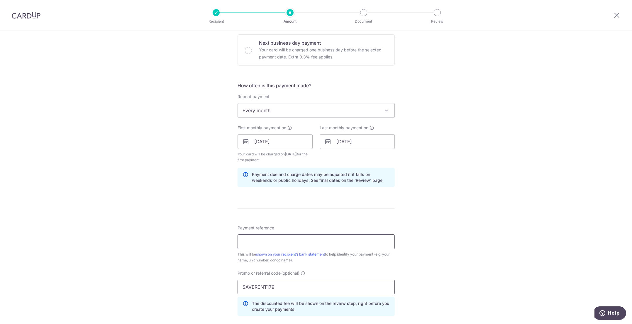
type input "SAVERENT179"
click at [271, 248] on input "Payment reference" at bounding box center [316, 241] width 157 height 15
type input "R"
type input "Rental"
click at [161, 213] on div "Tell us more about your payment Enter payment amount SGD 4,200.00 4200.00 Selec…" at bounding box center [316, 148] width 632 height 587
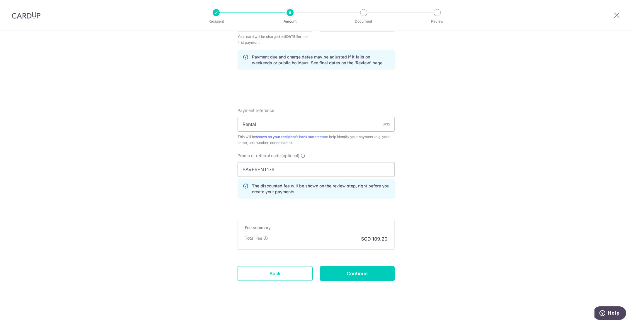
scroll to position [294, 0]
click at [347, 272] on input "Continue" at bounding box center [357, 272] width 75 height 15
type input "Create Schedule"
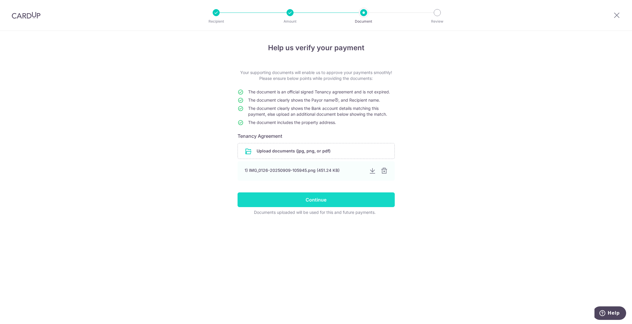
click at [336, 200] on input "Continue" at bounding box center [316, 199] width 157 height 15
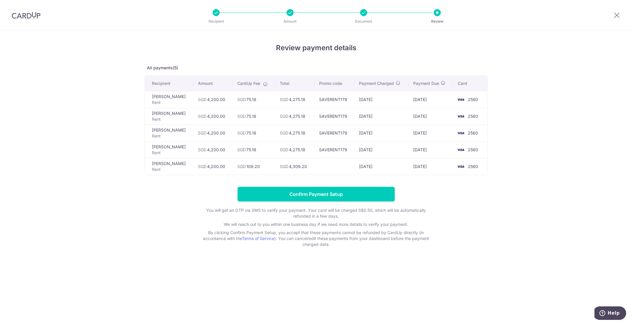
click at [325, 202] on form "Confirm Payment Setup You will get an OTP via SMS to verify your payment. Your …" at bounding box center [316, 217] width 343 height 60
click at [325, 193] on input "Confirm Payment Setup" at bounding box center [316, 194] width 157 height 15
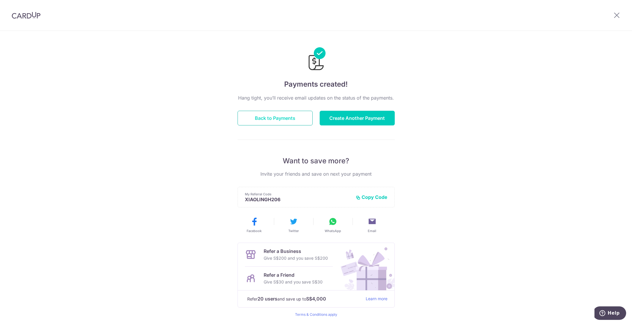
click at [272, 115] on button "Back to Payments" at bounding box center [275, 118] width 75 height 15
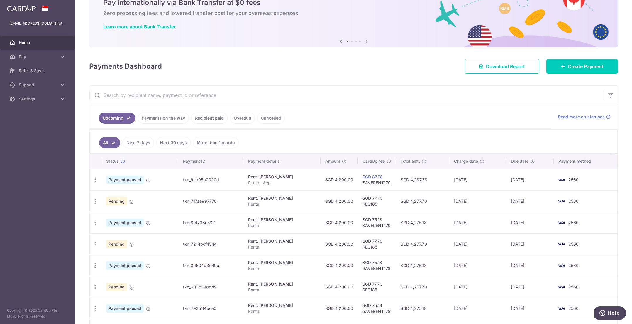
scroll to position [29, 0]
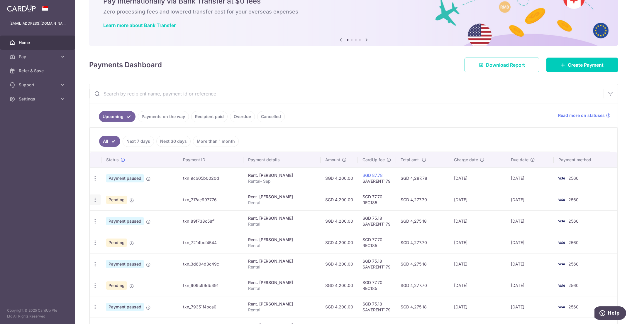
click at [98, 200] on div "Update payment Cancel payment" at bounding box center [95, 199] width 11 height 11
click at [95, 199] on icon "button" at bounding box center [95, 200] width 6 height 6
click at [110, 232] on span "Cancel payment" at bounding box center [126, 230] width 39 height 7
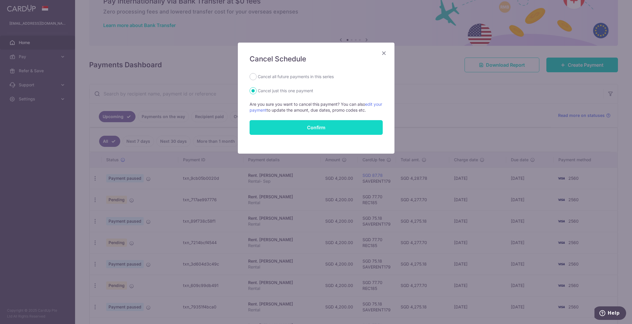
click at [293, 128] on button "Confirm" at bounding box center [316, 127] width 133 height 15
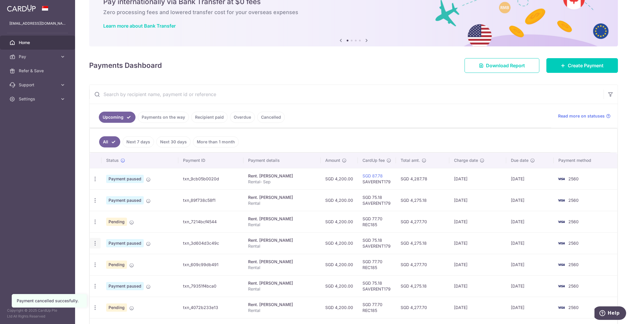
scroll to position [29, 0]
click at [95, 220] on icon "button" at bounding box center [95, 221] width 6 height 6
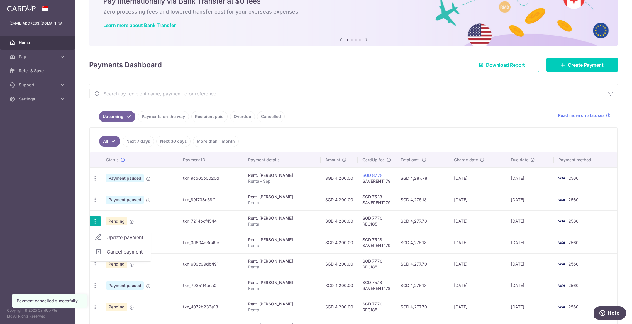
click at [105, 251] on link "Cancel payment" at bounding box center [120, 251] width 61 height 15
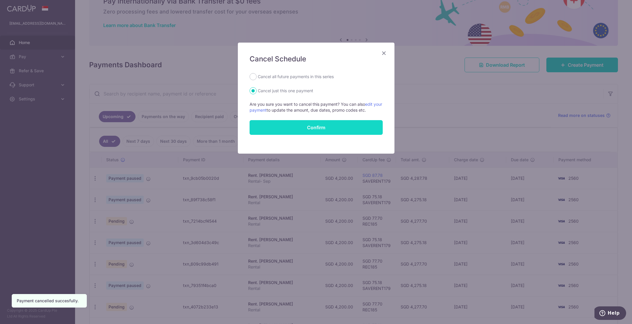
click at [275, 121] on button "Confirm" at bounding box center [316, 127] width 133 height 15
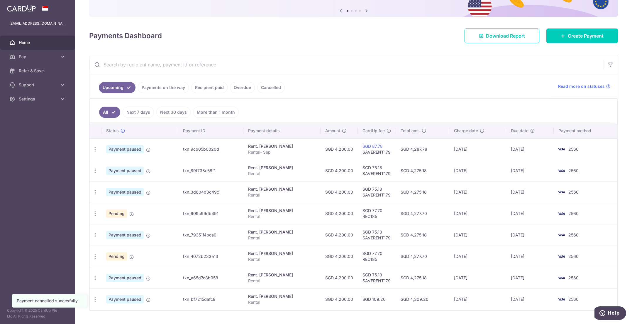
scroll to position [59, 0]
click at [97, 212] on icon "button" at bounding box center [95, 213] width 6 height 6
click at [117, 241] on span "Cancel payment" at bounding box center [126, 243] width 39 height 7
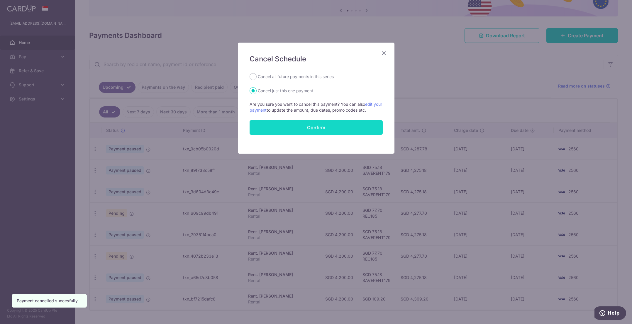
click at [270, 128] on button "Confirm" at bounding box center [316, 127] width 133 height 15
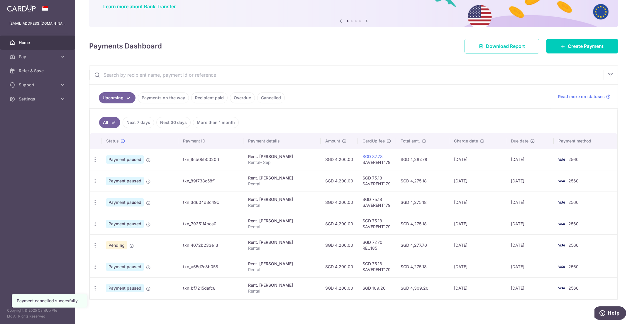
scroll to position [52, 0]
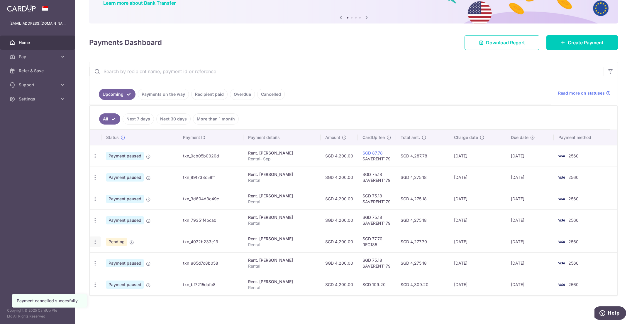
click at [97, 240] on icon "button" at bounding box center [95, 242] width 6 height 6
click at [313, 303] on div "× Pause Schedule Pause all future payments in this series Pause just this one p…" at bounding box center [353, 162] width 557 height 324
click at [98, 284] on icon "button" at bounding box center [95, 284] width 6 height 6
click at [126, 315] on span "Cancel payment" at bounding box center [126, 314] width 39 height 7
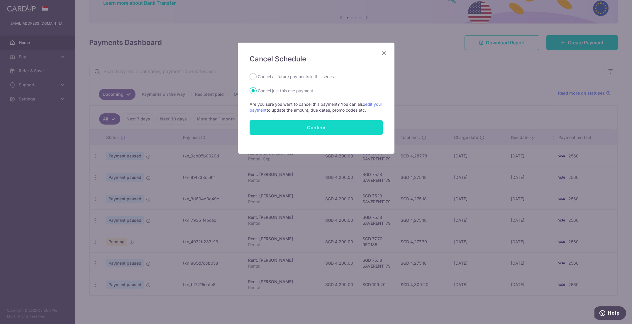
click at [319, 127] on button "Confirm" at bounding box center [316, 127] width 133 height 15
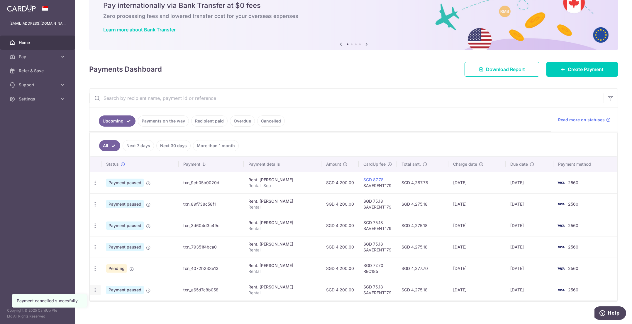
scroll to position [30, 0]
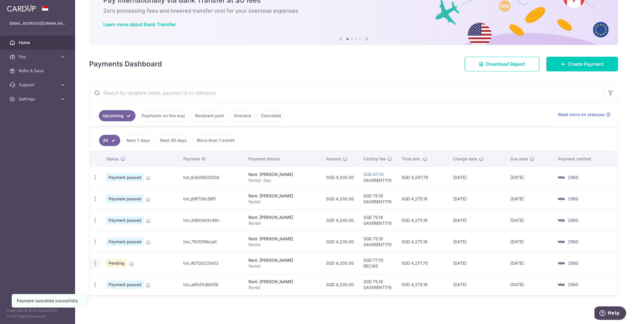
click at [96, 263] on icon "button" at bounding box center [95, 263] width 6 height 6
click at [109, 294] on span "Cancel payment" at bounding box center [126, 293] width 39 height 7
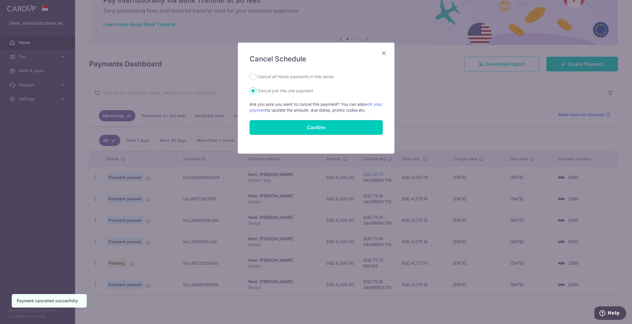
click at [288, 122] on button "Confirm" at bounding box center [316, 127] width 133 height 15
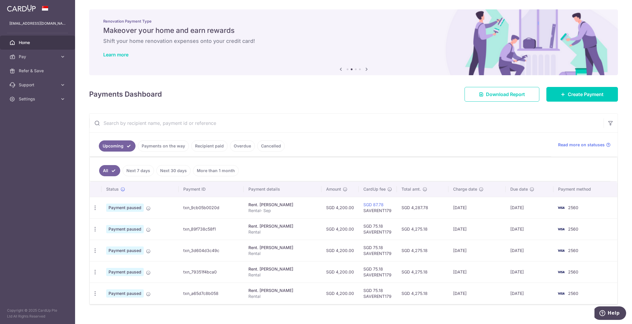
click at [328, 127] on input "text" at bounding box center [347, 123] width 514 height 19
click at [278, 148] on link "Cancelled" at bounding box center [271, 145] width 28 height 11
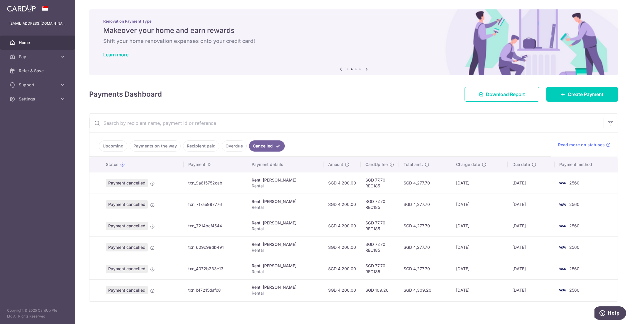
click at [107, 143] on link "Upcoming" at bounding box center [113, 145] width 28 height 11
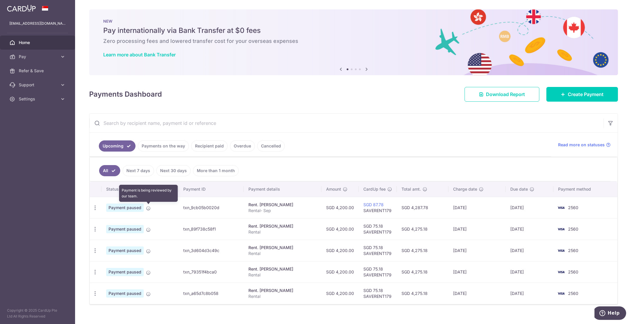
click at [148, 208] on icon at bounding box center [148, 208] width 5 height 5
click at [123, 189] on icon at bounding box center [123, 189] width 5 height 5
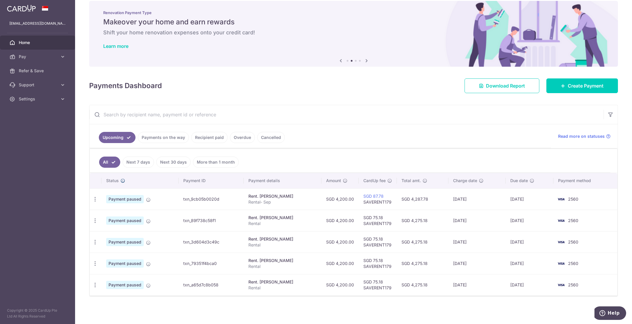
scroll to position [9, 0]
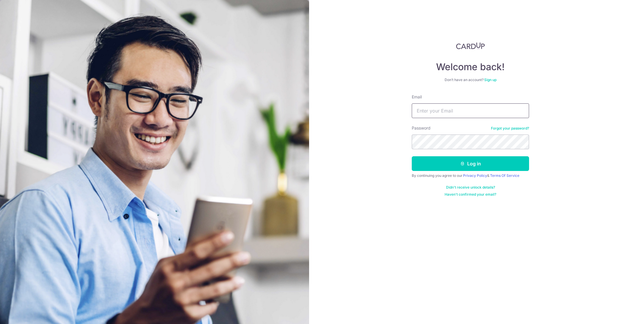
click at [444, 107] on input "Email" at bounding box center [470, 110] width 117 height 15
type input "u"
type input "[EMAIL_ADDRESS][DOMAIN_NAME]"
click at [412, 156] on button "Log in" at bounding box center [470, 163] width 117 height 15
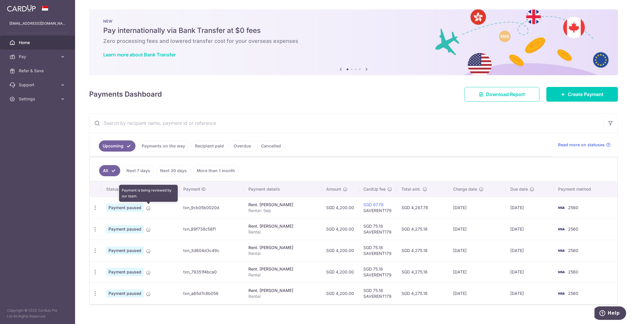
click at [149, 209] on icon at bounding box center [148, 208] width 5 height 5
click at [140, 172] on link "Next 7 days" at bounding box center [138, 170] width 31 height 11
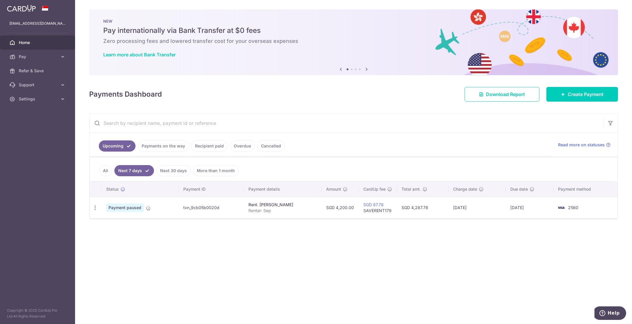
click at [179, 173] on link "Next 30 days" at bounding box center [173, 170] width 34 height 11
click at [109, 168] on link "All" at bounding box center [105, 170] width 13 height 11
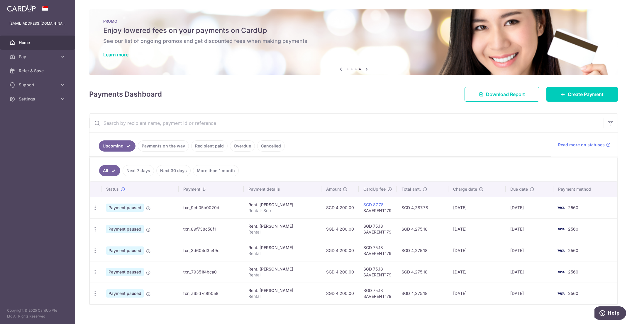
click at [67, 319] on p "Copyright © 2025 CardUp Pte Ltd All Rights Reserved" at bounding box center [37, 313] width 75 height 12
click at [78, 320] on div "× Pause Schedule Pause all future payments in this series Pause just this one p…" at bounding box center [353, 162] width 557 height 324
